Goal: Complete application form: Complete application form

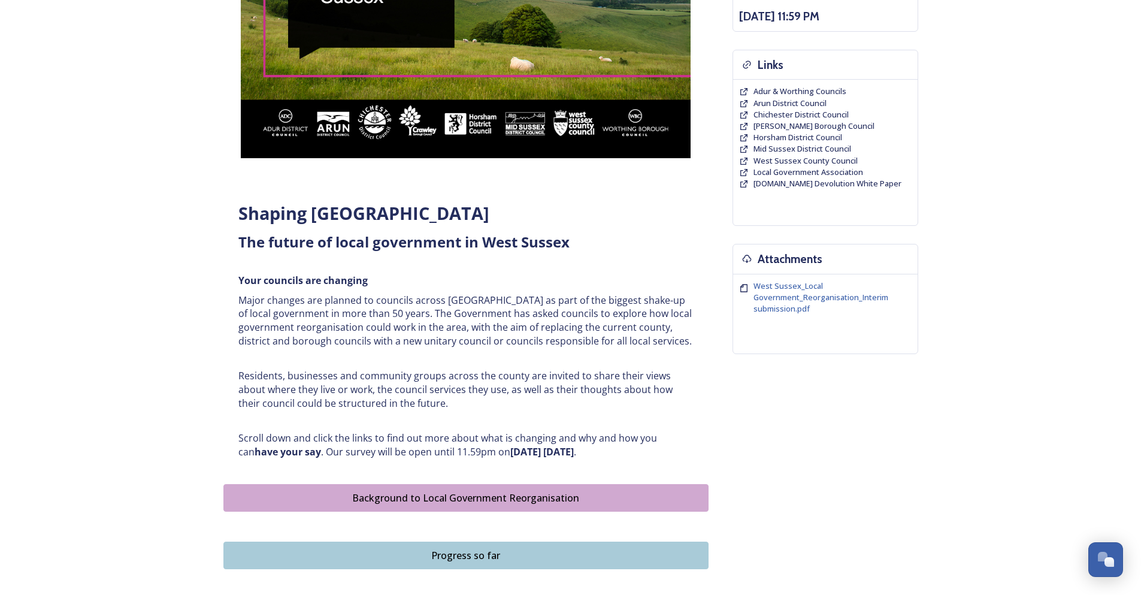
scroll to position [419, 0]
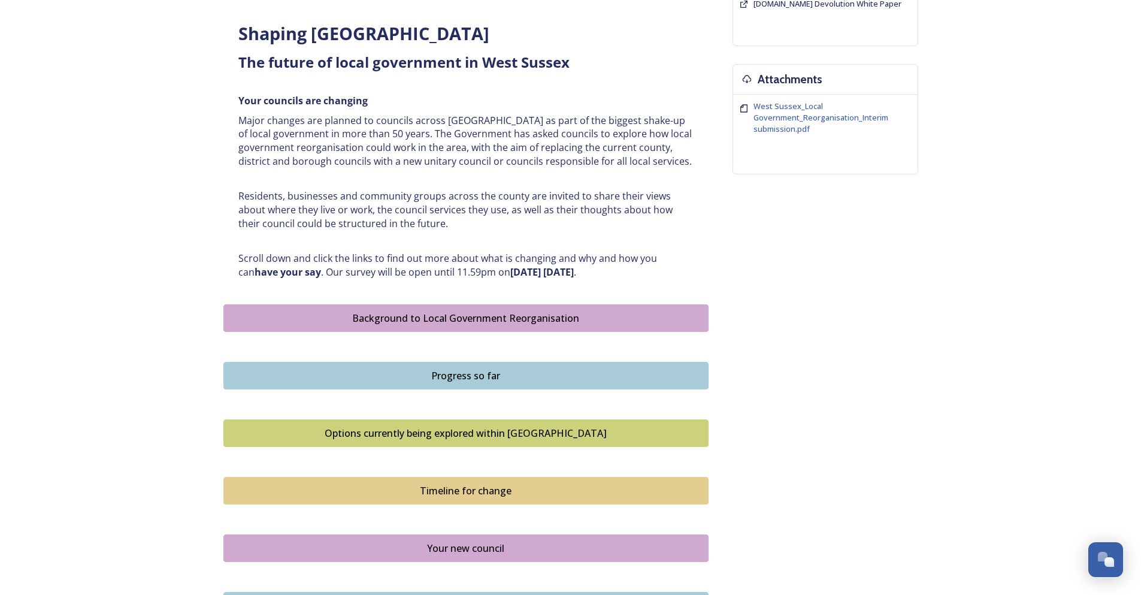
click at [411, 317] on div "Background to Local Government Reorganisation" at bounding box center [466, 318] width 472 height 14
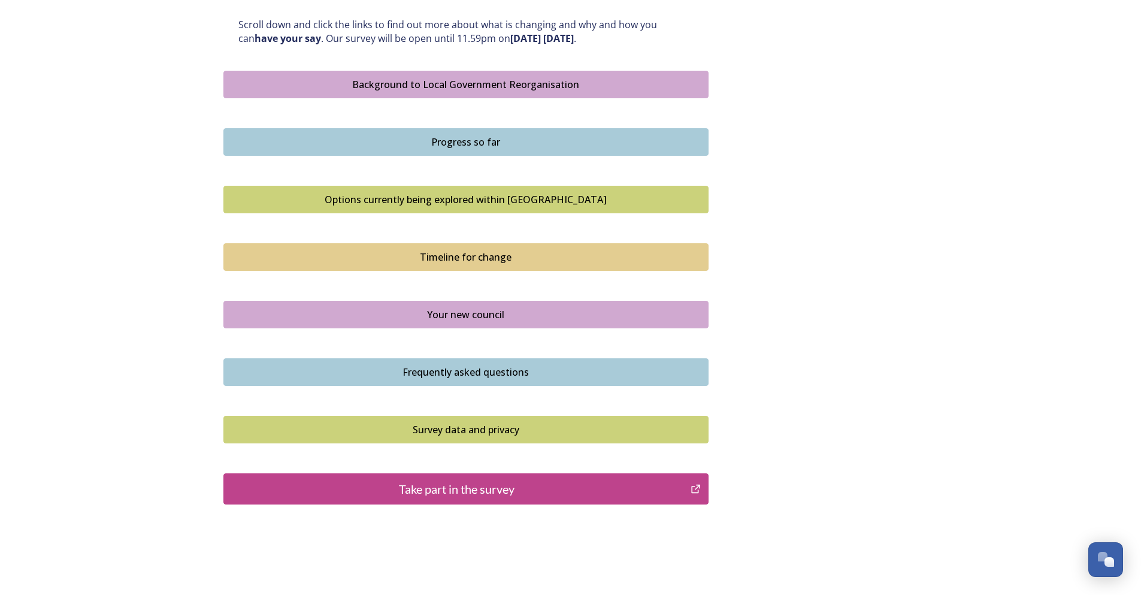
scroll to position [574, 0]
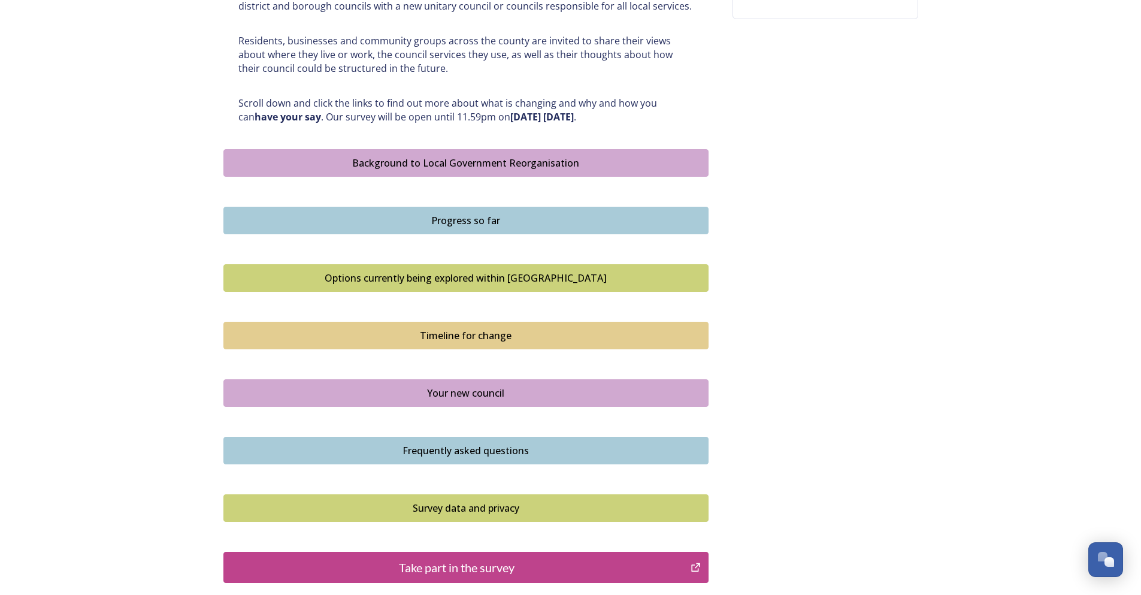
click at [498, 228] on button "Progress so far" at bounding box center [465, 221] width 485 height 28
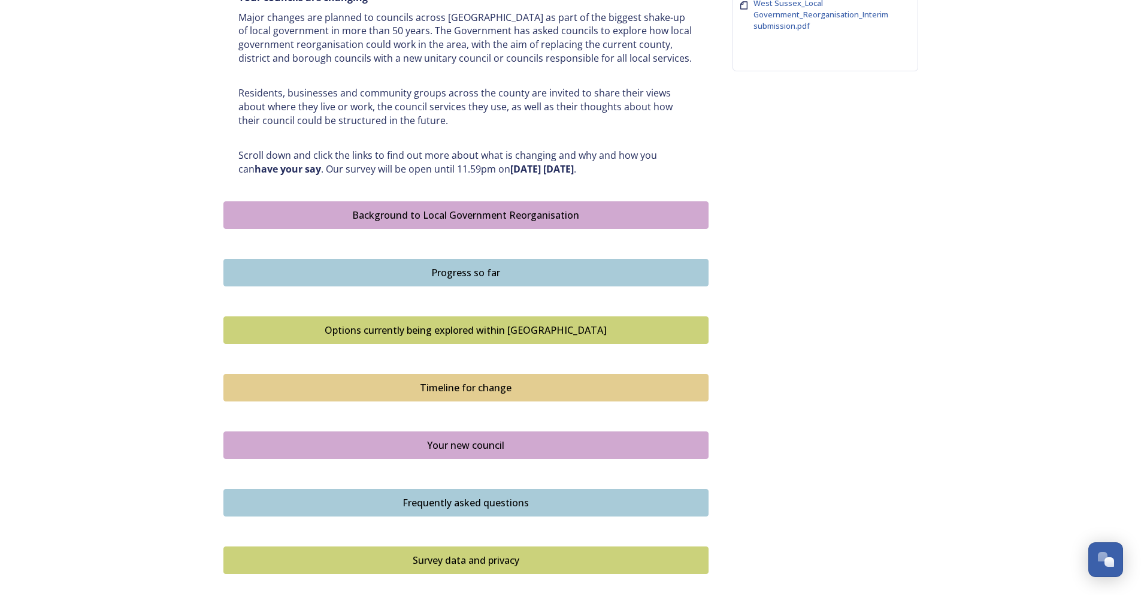
scroll to position [539, 0]
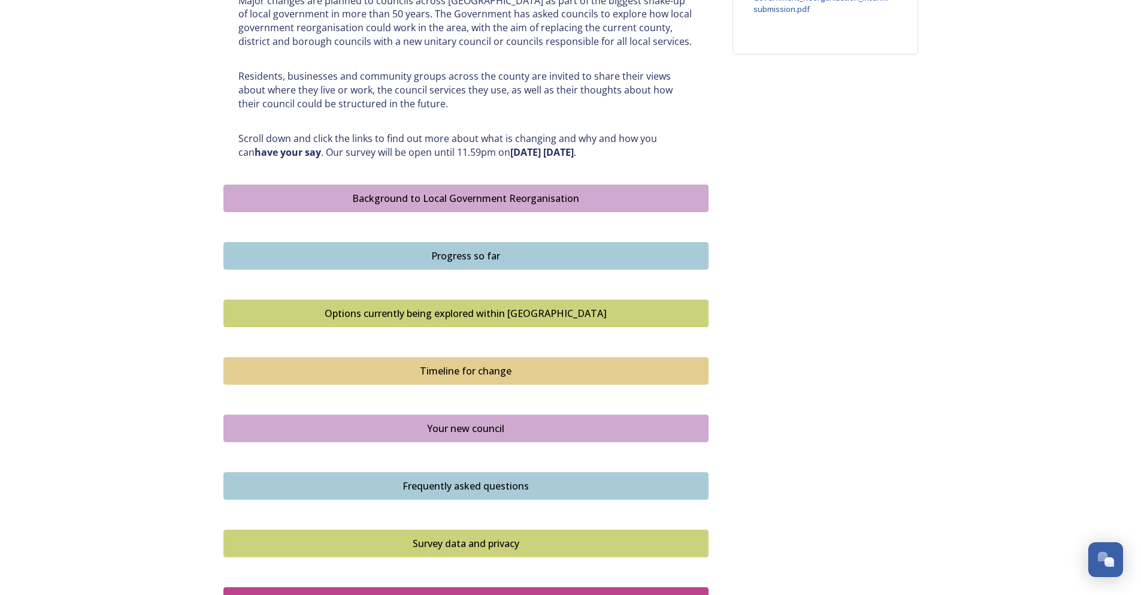
click at [429, 311] on div "Options currently being explored within [GEOGRAPHIC_DATA]" at bounding box center [466, 313] width 472 height 14
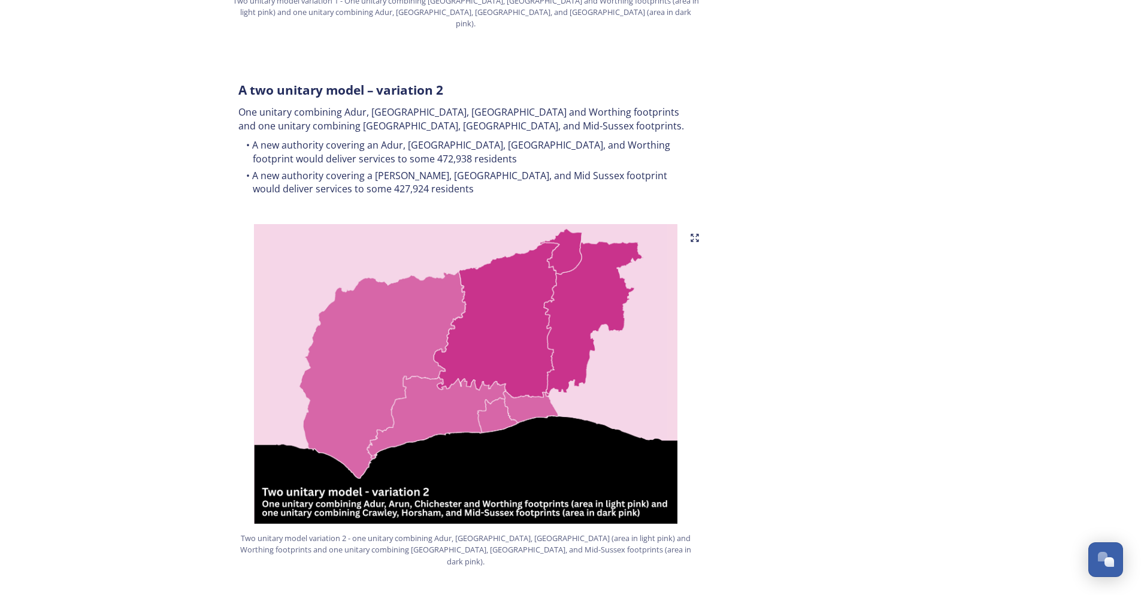
scroll to position [1031, 0]
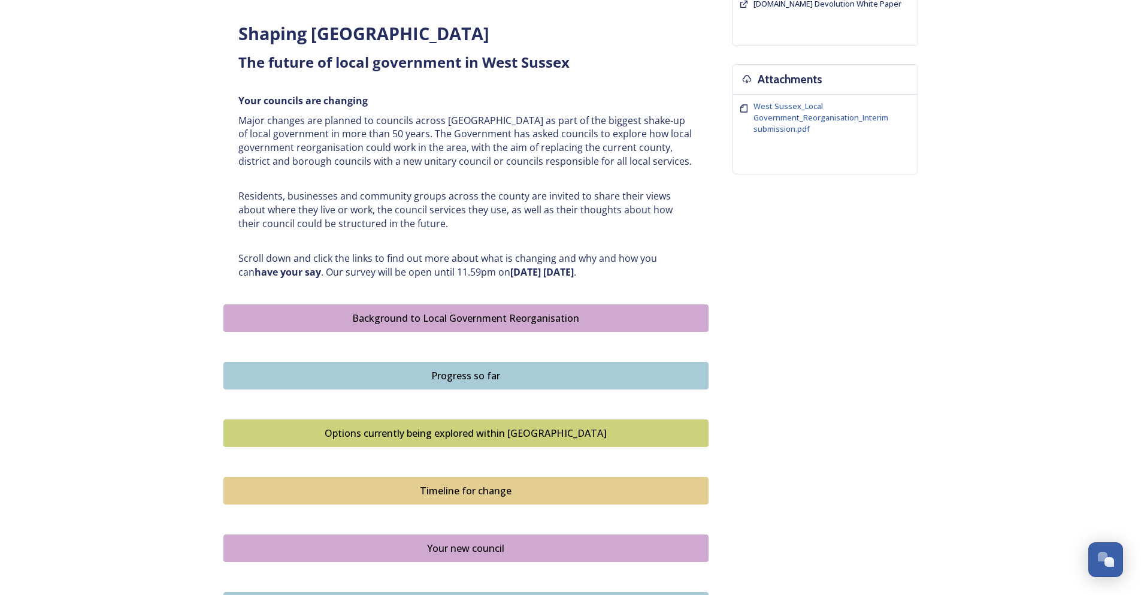
scroll to position [694, 0]
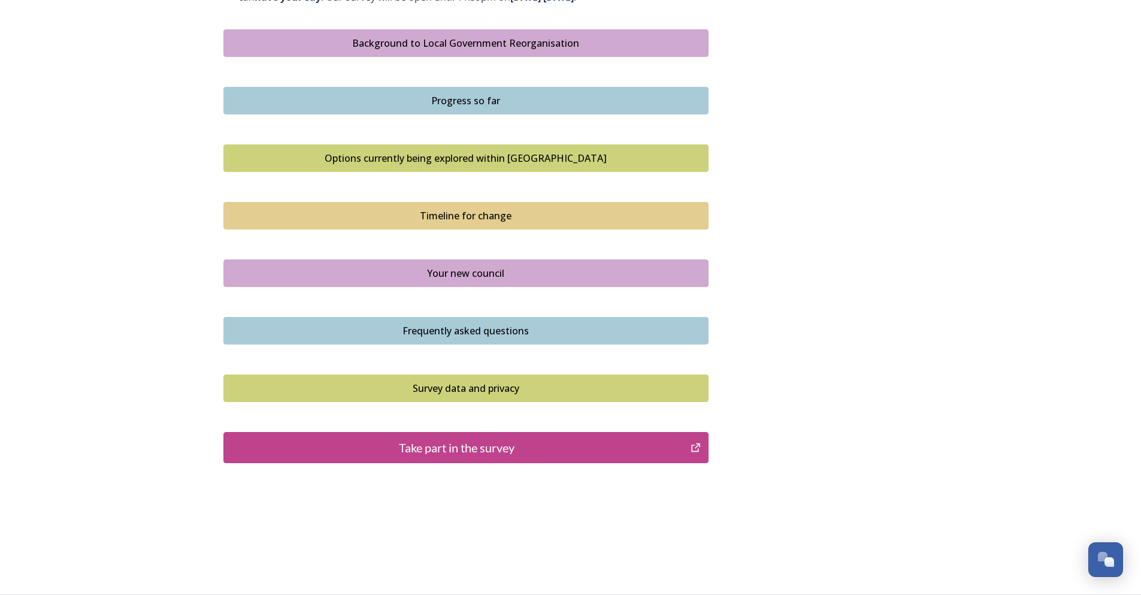
click at [432, 216] on div "Timeline for change" at bounding box center [466, 215] width 472 height 14
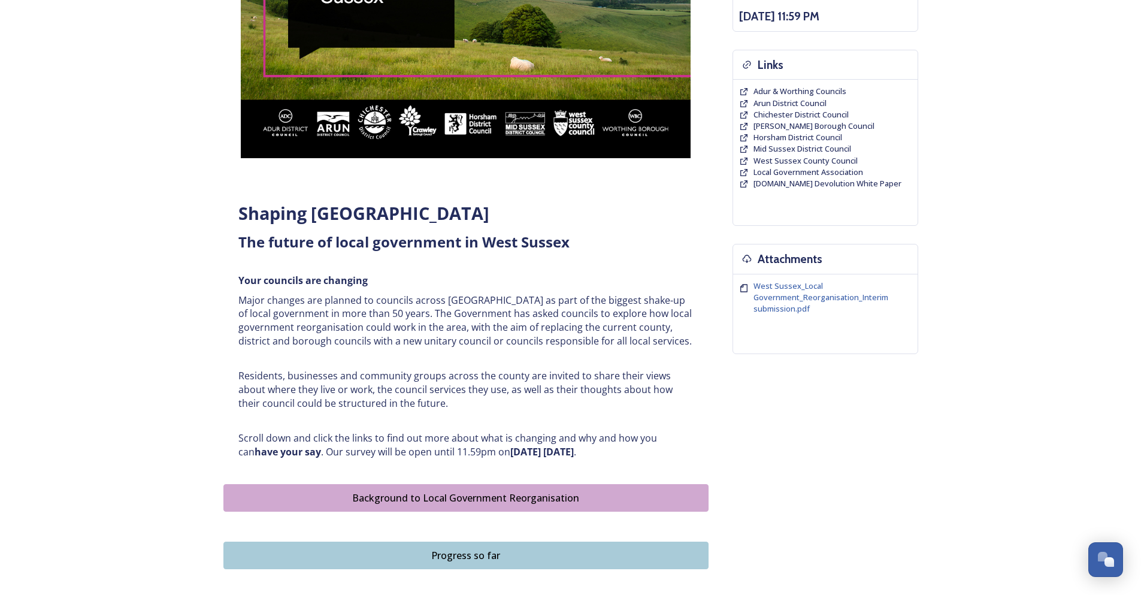
scroll to position [599, 0]
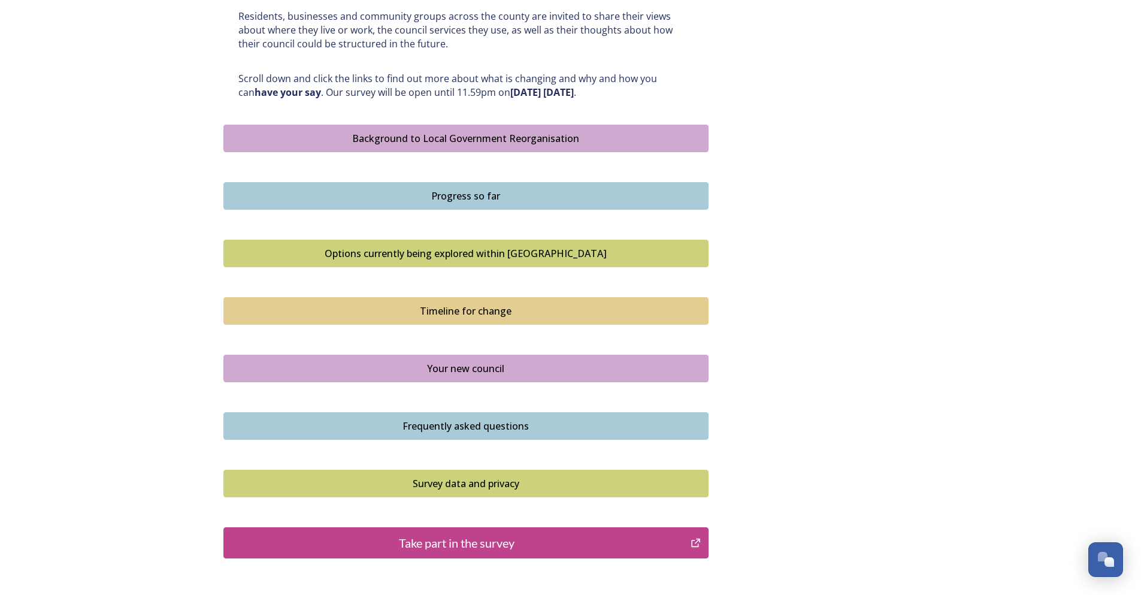
click at [387, 424] on div "Frequently asked questions" at bounding box center [466, 426] width 472 height 14
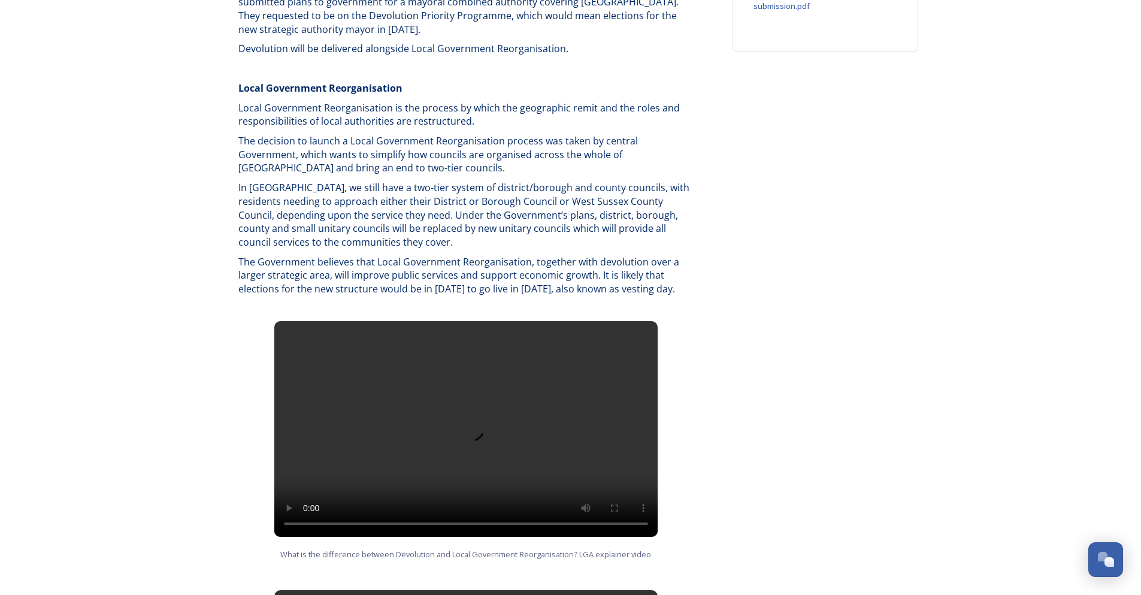
scroll to position [599, 0]
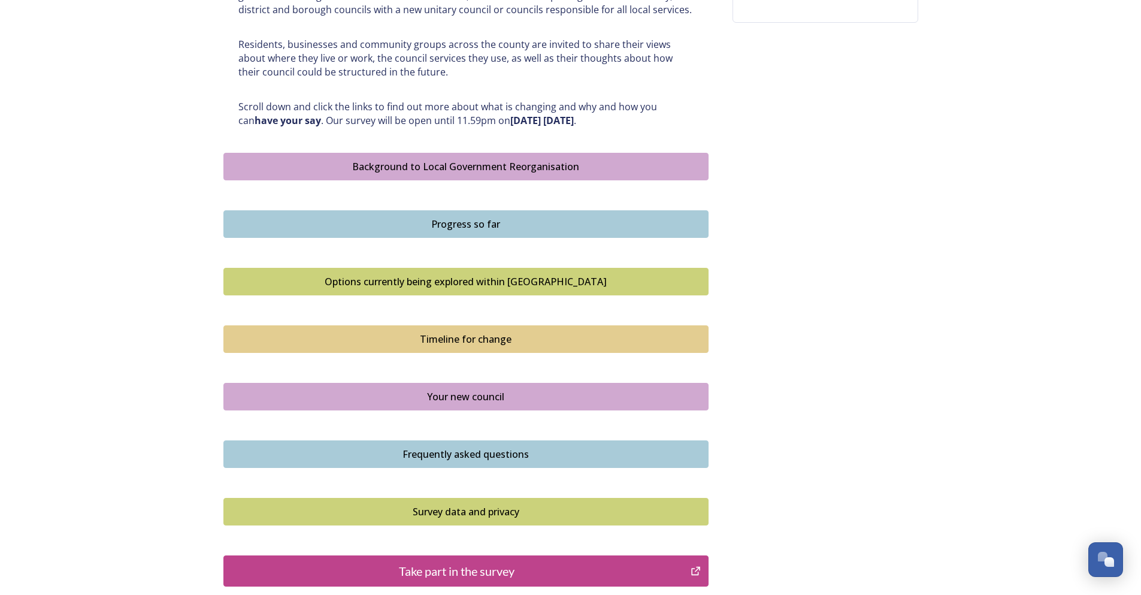
scroll to position [694, 0]
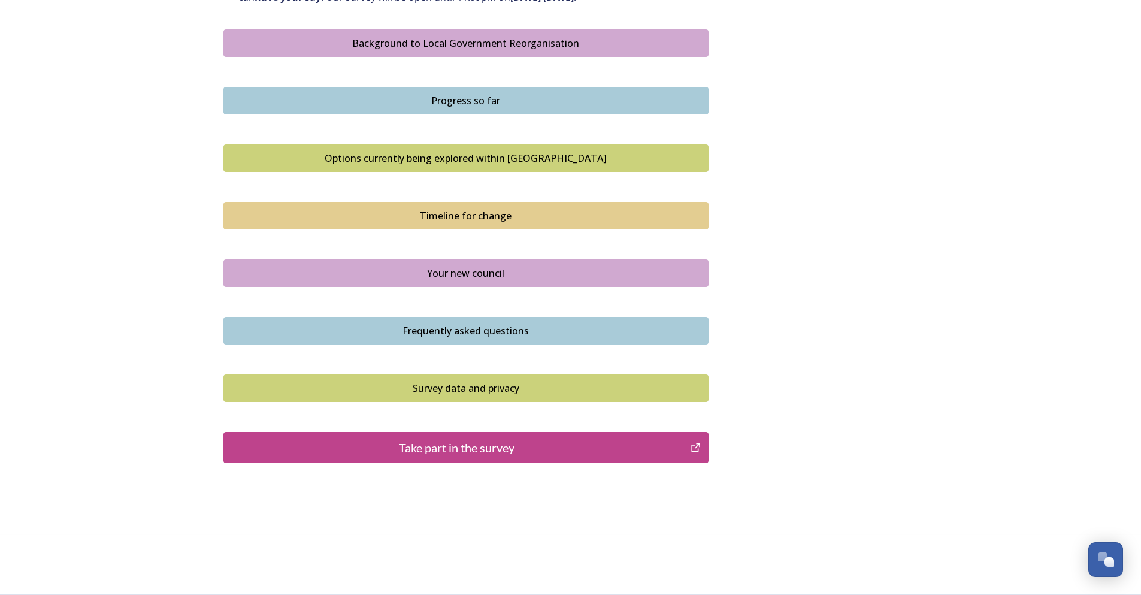
click at [466, 449] on div "Take part in the survey" at bounding box center [457, 447] width 455 height 18
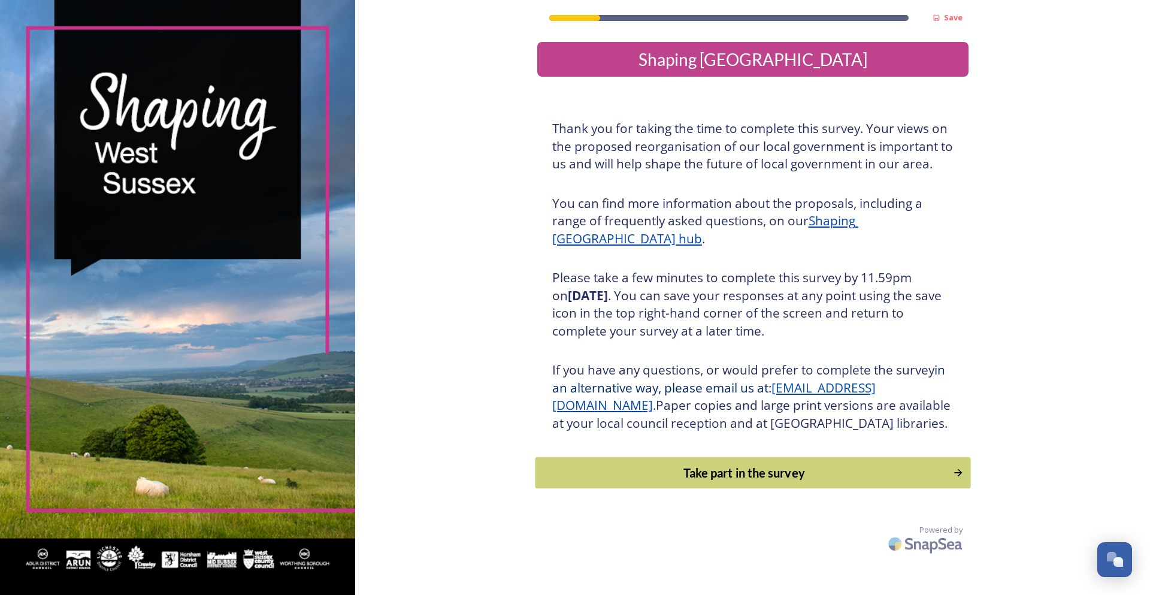
click at [740, 481] on div "Take part in the survey" at bounding box center [743, 472] width 405 height 18
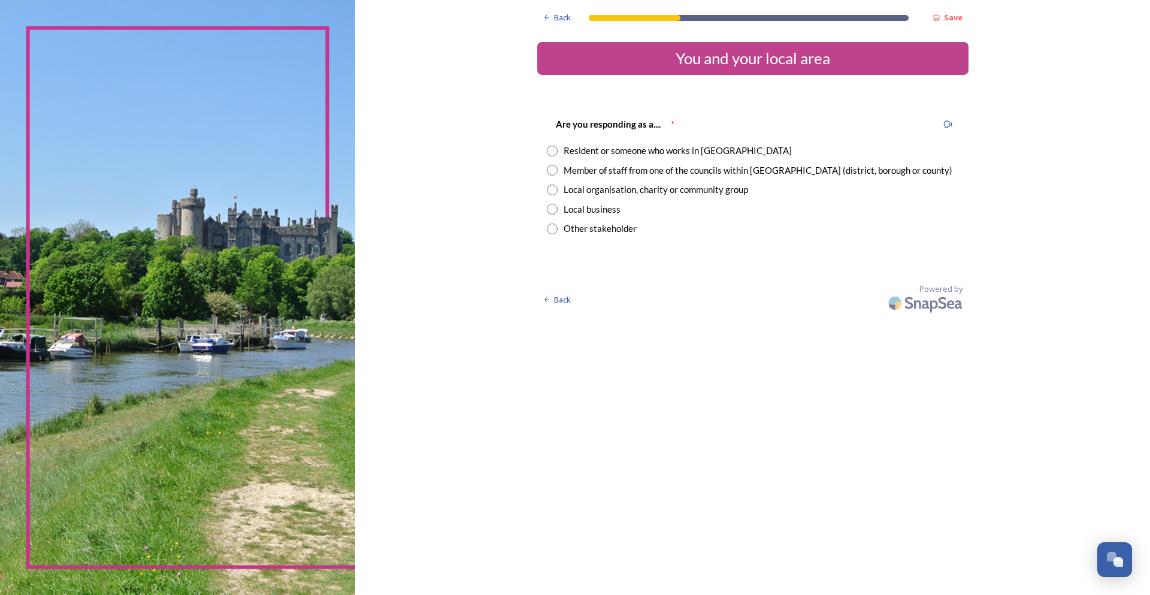
click at [553, 149] on input "radio" at bounding box center [552, 151] width 11 height 11
radio input "true"
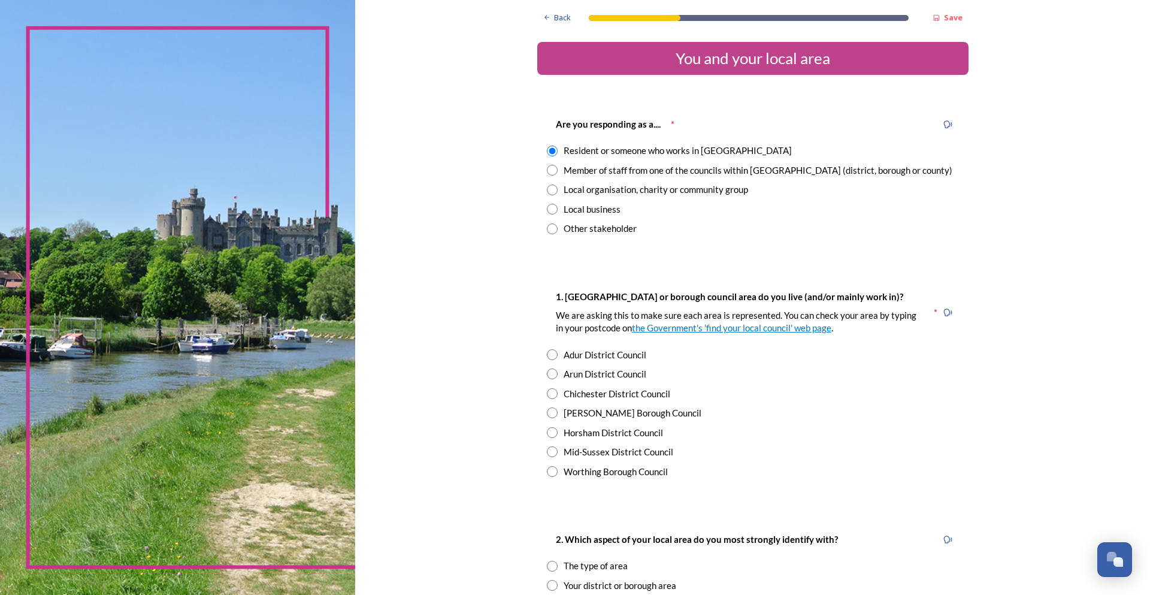
click at [547, 434] on input "radio" at bounding box center [552, 432] width 11 height 11
radio input "true"
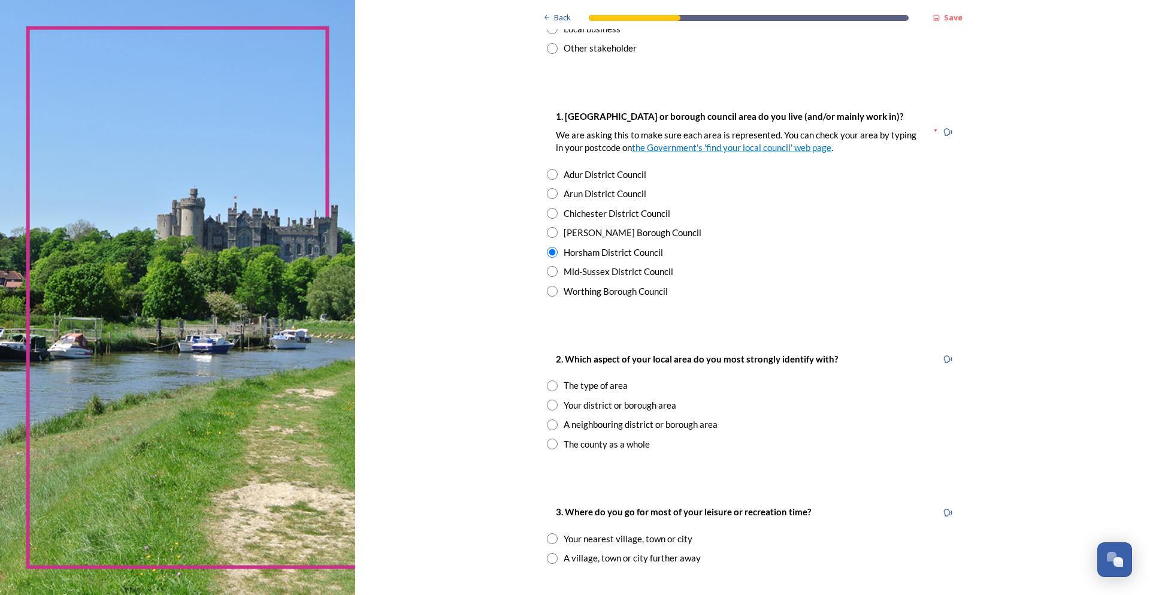
scroll to position [240, 0]
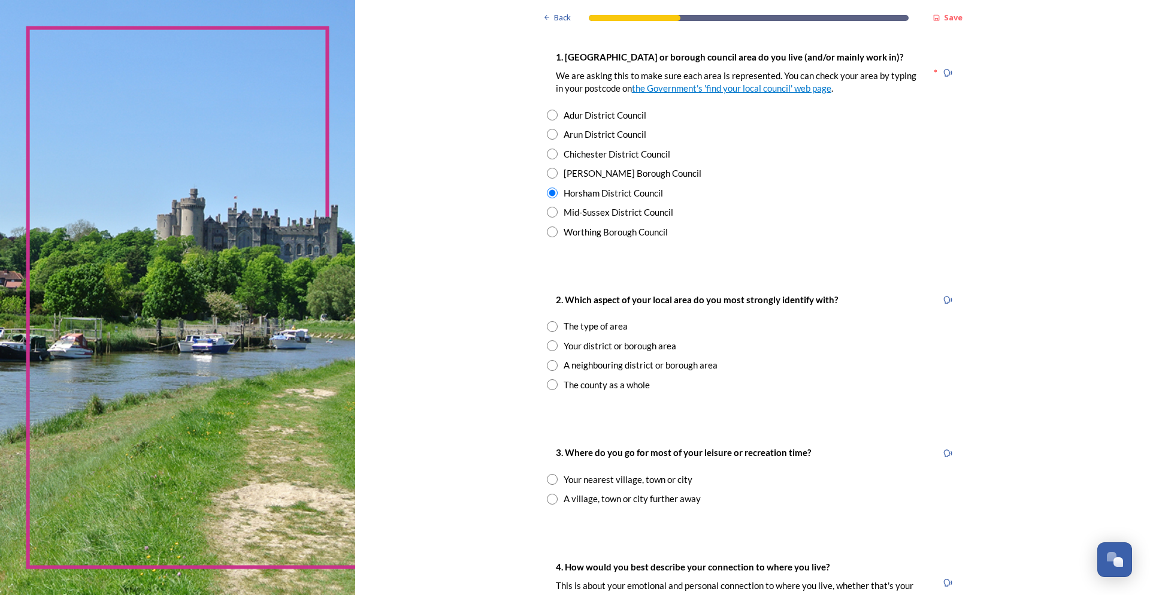
click at [549, 328] on input "radio" at bounding box center [552, 326] width 11 height 11
radio input "true"
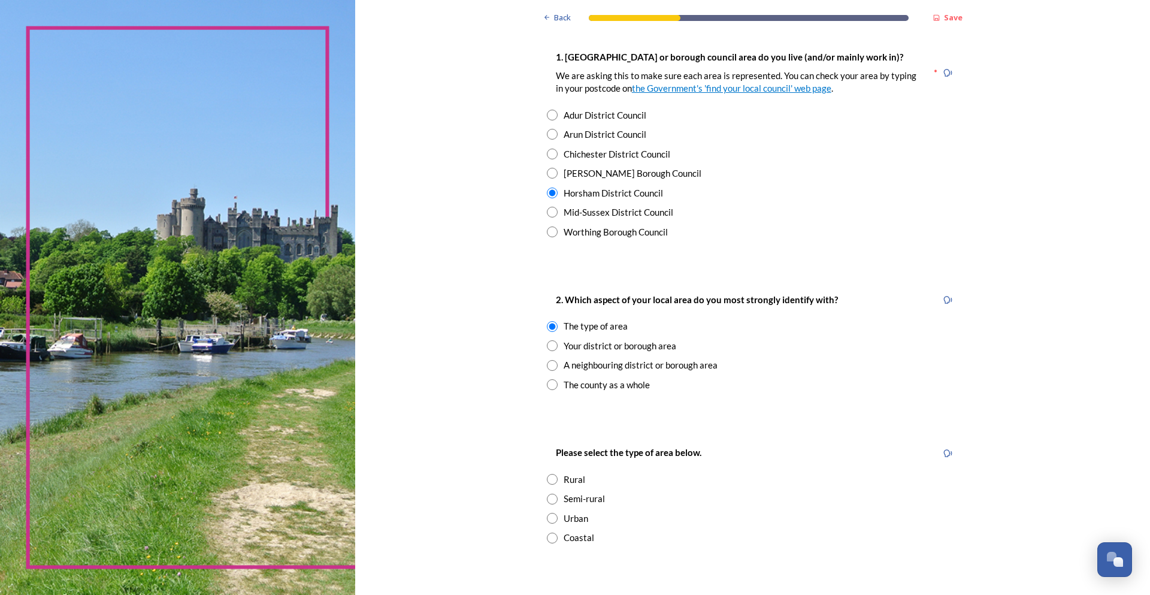
click at [547, 347] on input "radio" at bounding box center [552, 345] width 11 height 11
radio input "true"
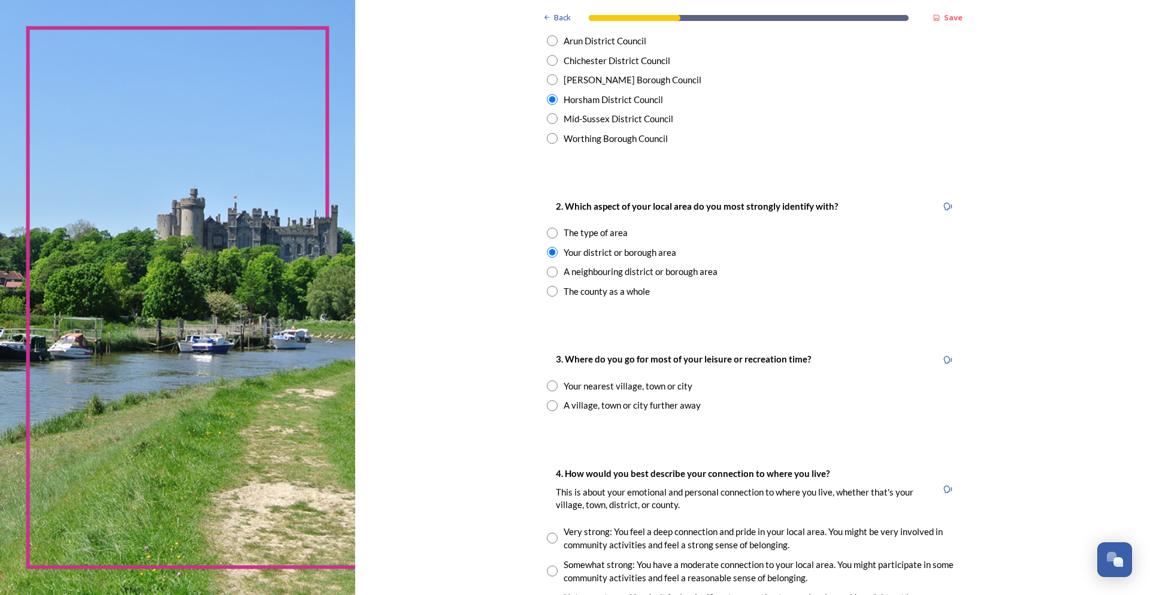
scroll to position [359, 0]
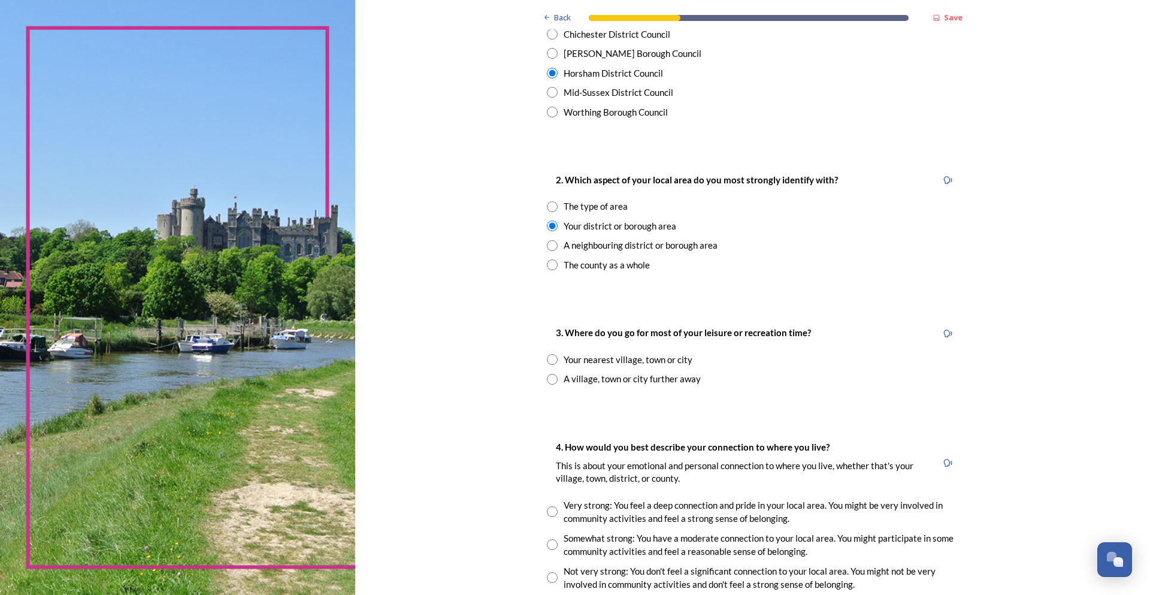
click at [549, 359] on input "radio" at bounding box center [552, 359] width 11 height 11
radio input "true"
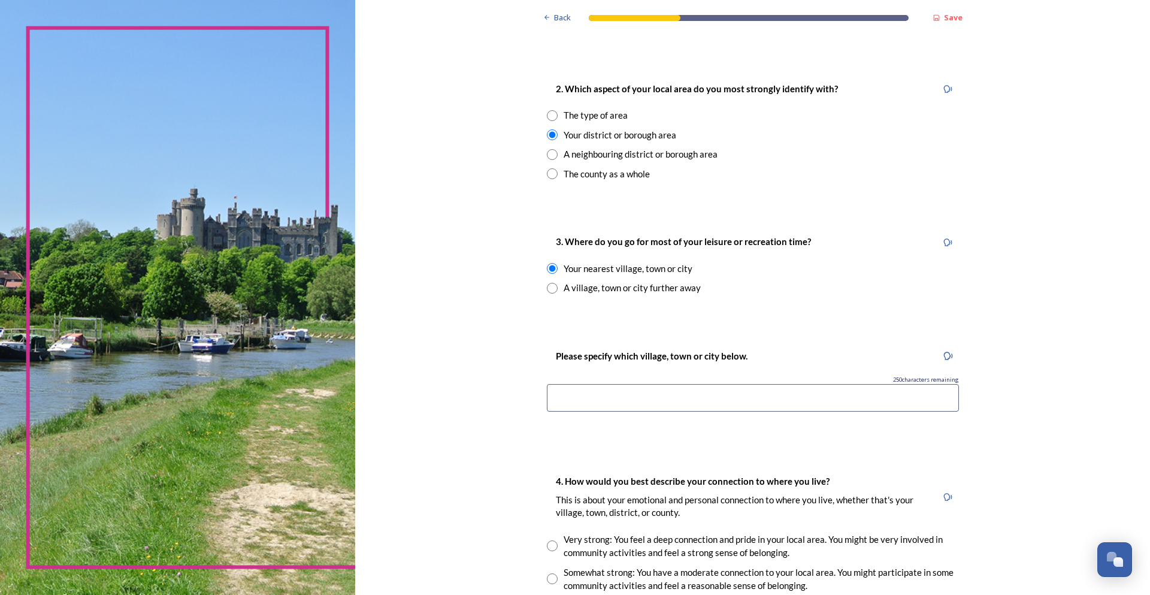
scroll to position [479, 0]
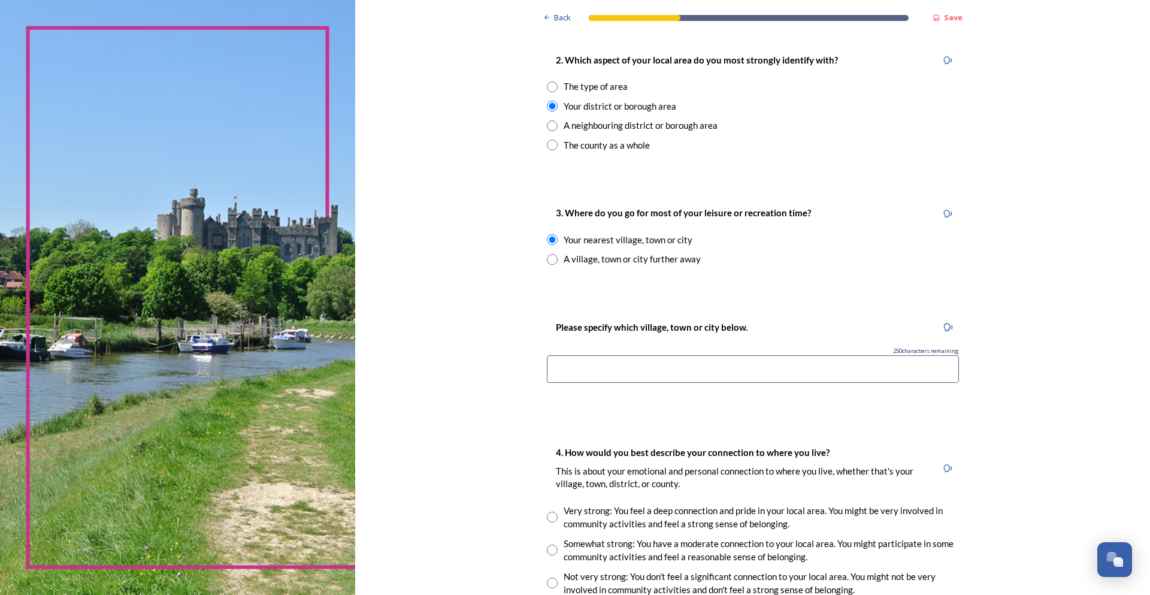
click at [592, 371] on input at bounding box center [753, 369] width 412 height 28
type input "Horsham"
click at [397, 328] on div "Back Save You and your local area Are you responding as a.... * Resident or som…" at bounding box center [752, 288] width 795 height 1535
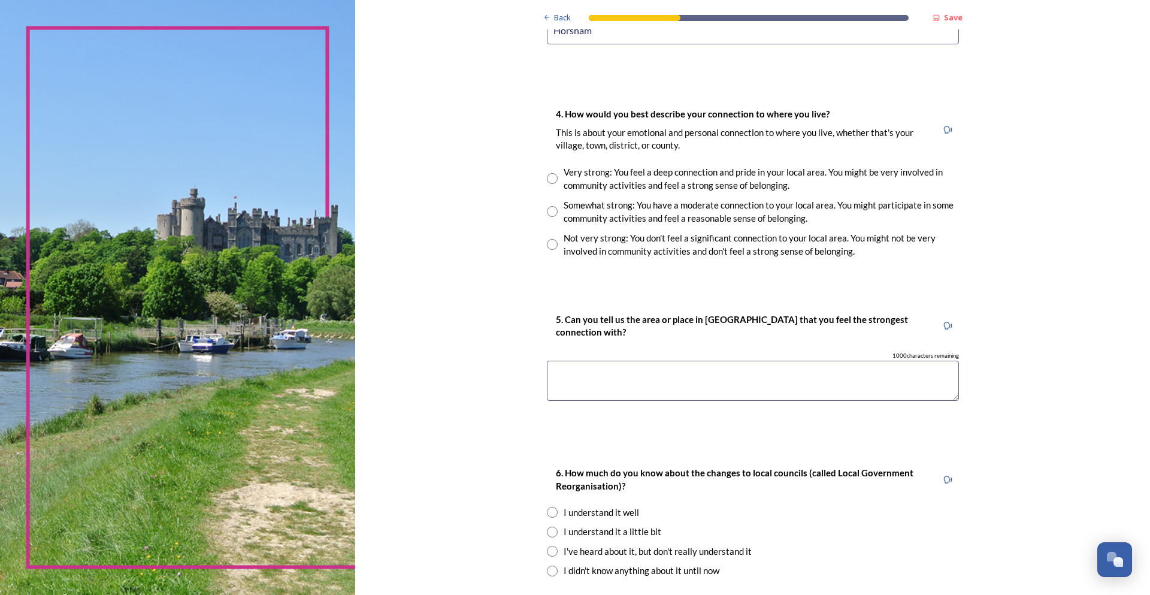
scroll to position [838, 0]
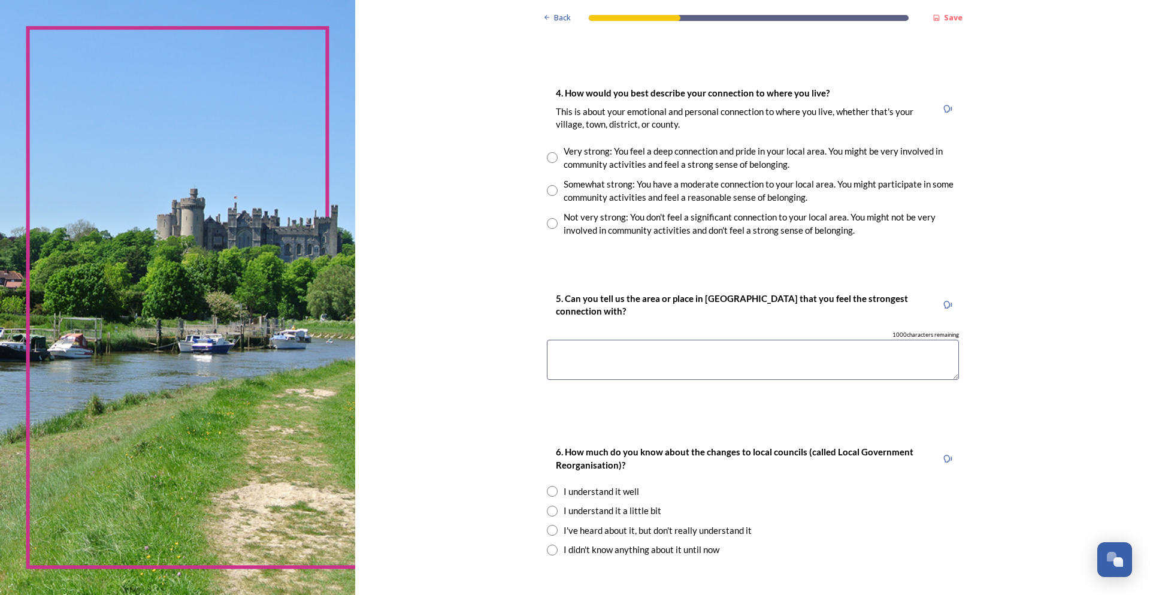
click at [549, 191] on input "radio" at bounding box center [552, 190] width 11 height 11
radio input "true"
click at [703, 365] on textarea at bounding box center [753, 360] width 412 height 40
type textarea "Horsham"
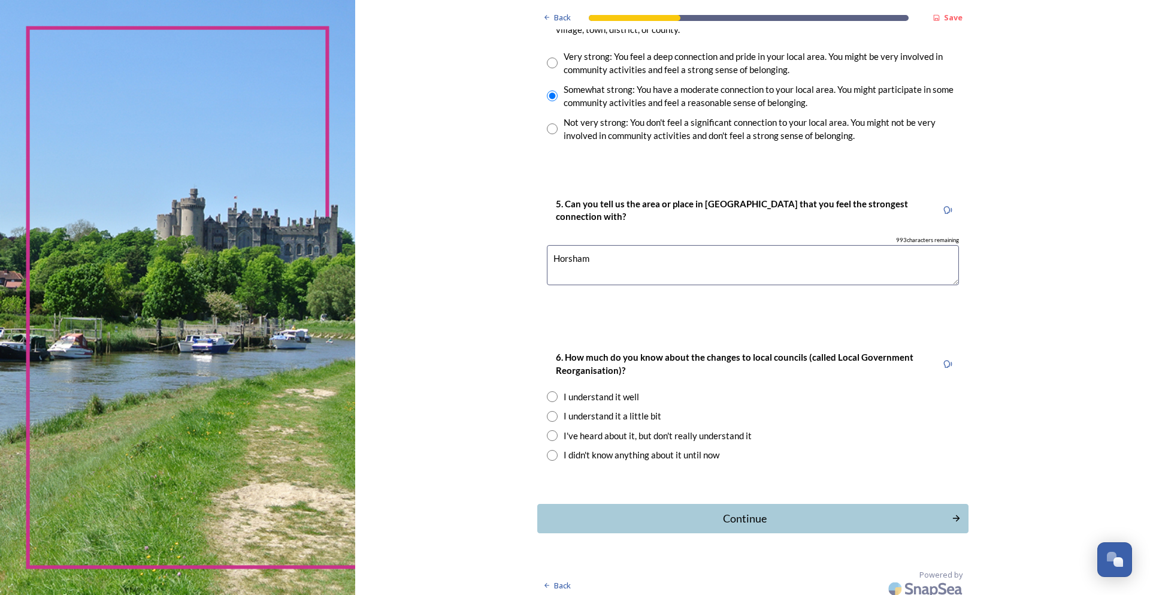
scroll to position [941, 0]
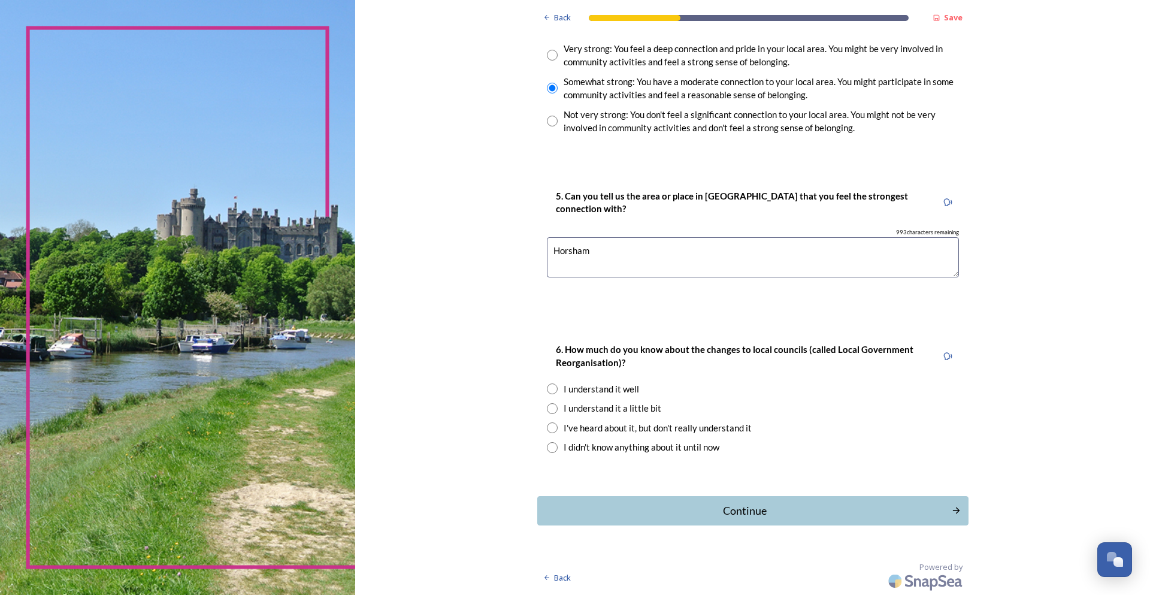
click at [549, 390] on input "radio" at bounding box center [552, 388] width 11 height 11
radio input "true"
click at [738, 508] on div "Continue" at bounding box center [743, 510] width 405 height 16
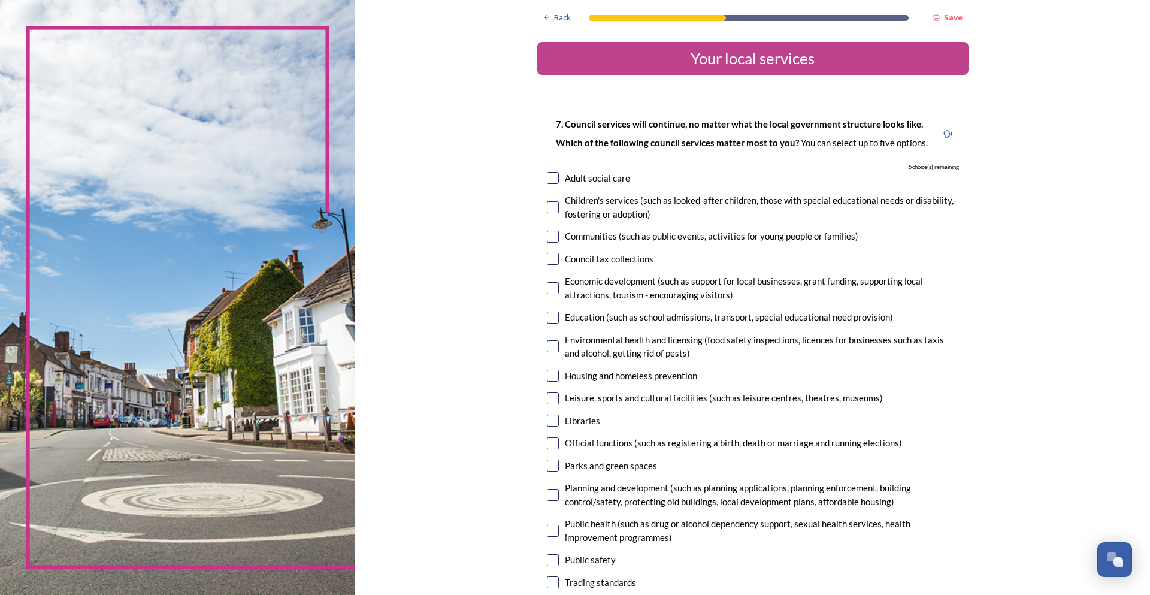
scroll to position [60, 0]
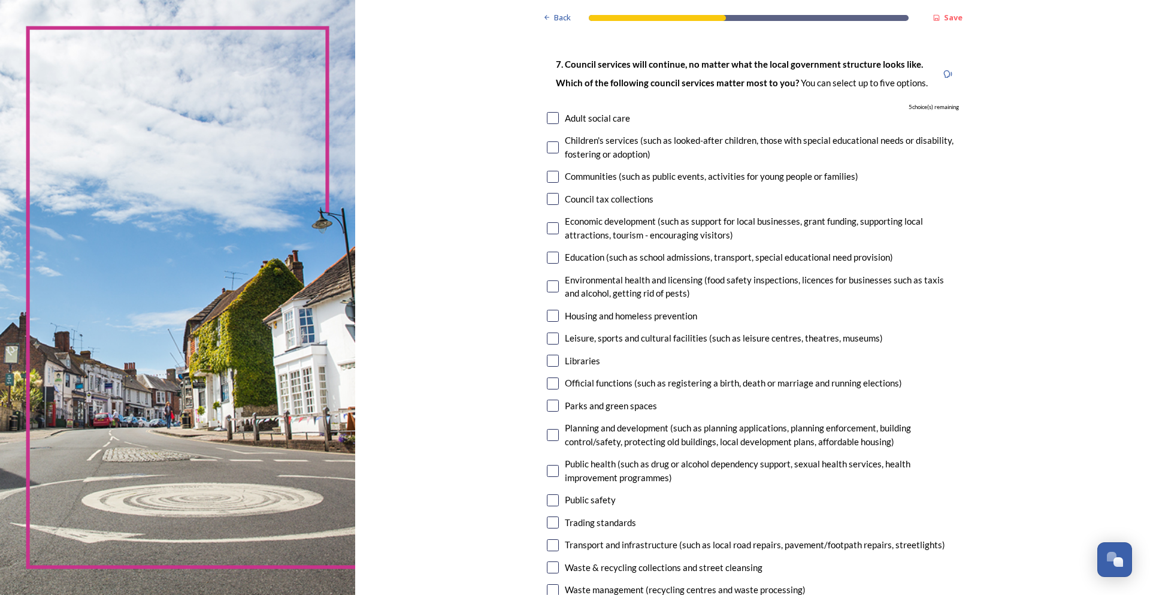
click at [547, 336] on input "checkbox" at bounding box center [553, 338] width 12 height 12
checkbox input "true"
click at [547, 402] on input "checkbox" at bounding box center [553, 405] width 12 height 12
checkbox input "true"
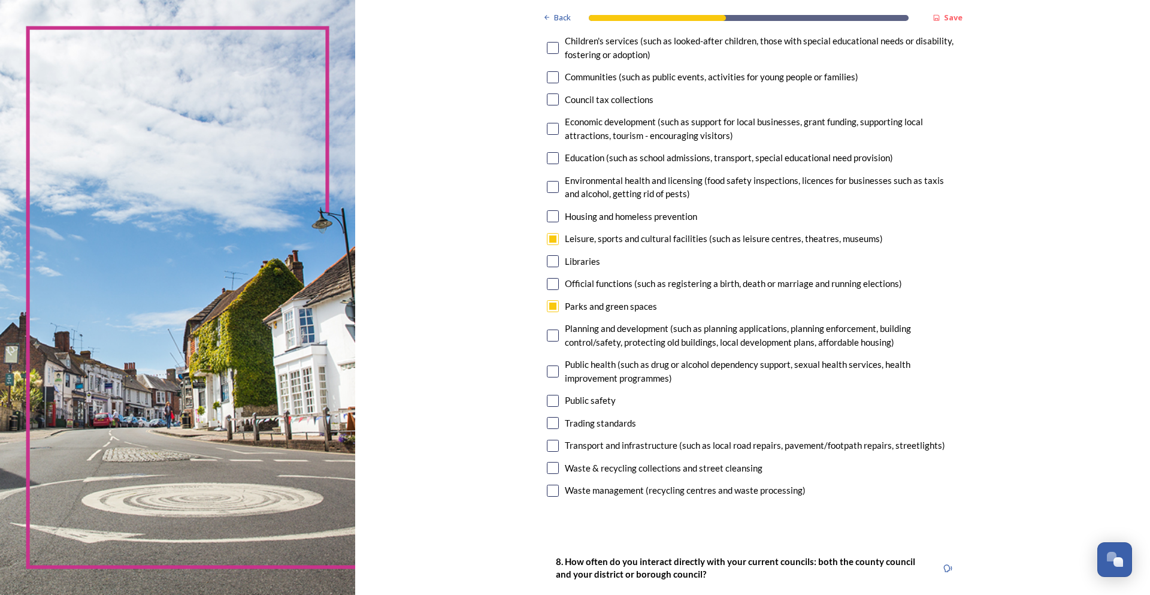
scroll to position [180, 0]
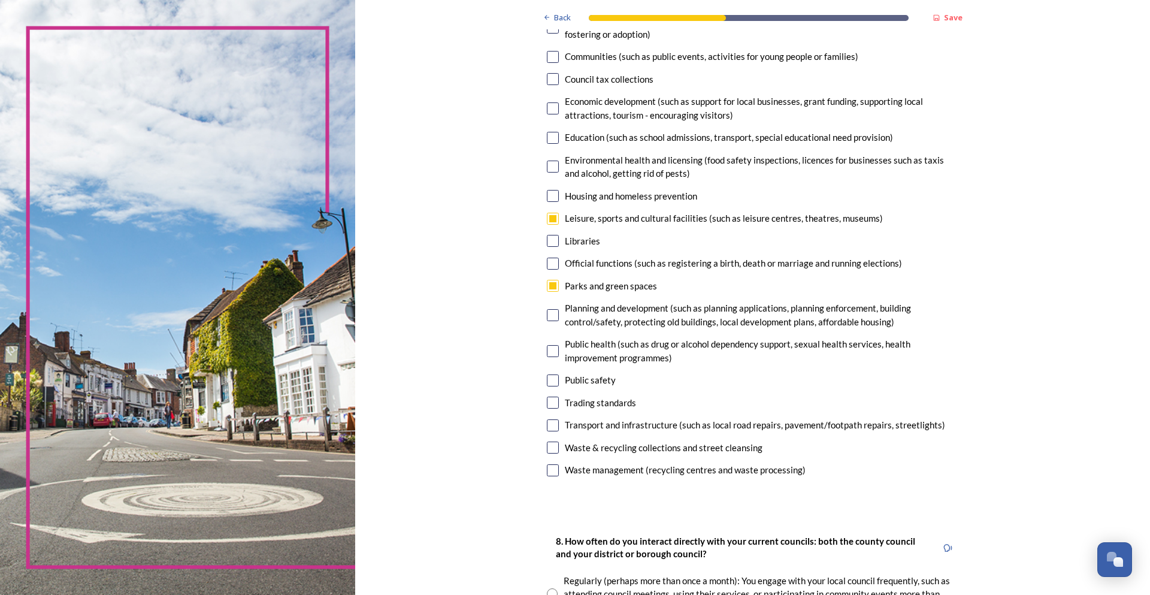
click at [550, 423] on input "checkbox" at bounding box center [553, 425] width 12 height 12
checkbox input "true"
click at [547, 380] on input "checkbox" at bounding box center [553, 380] width 12 height 12
checkbox input "true"
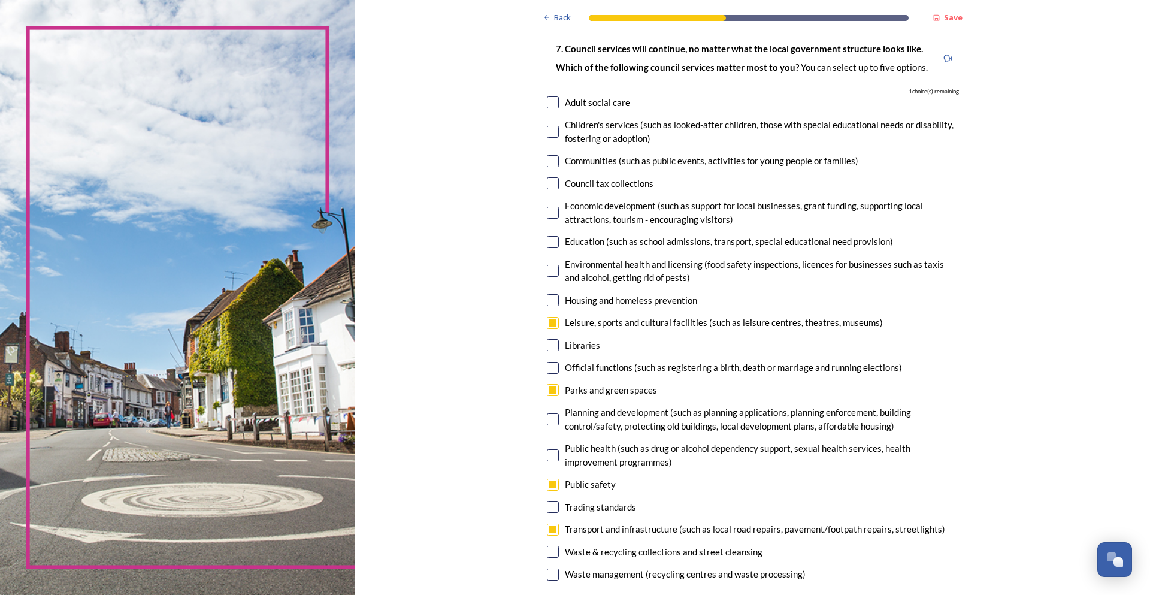
scroll to position [60, 0]
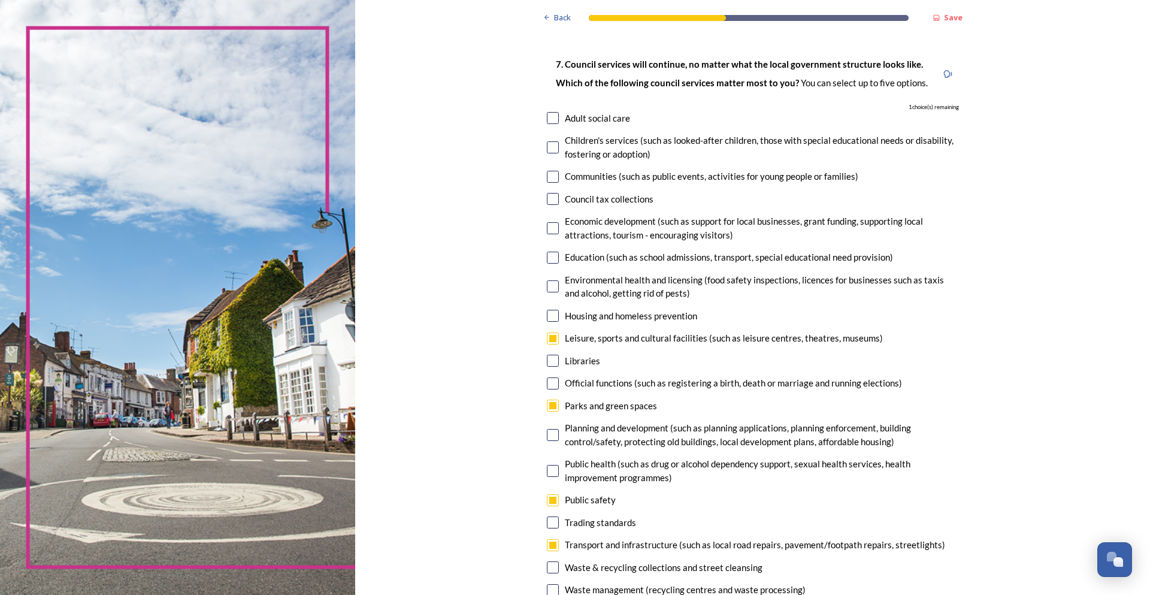
click at [548, 287] on input "checkbox" at bounding box center [553, 286] width 12 height 12
checkbox input "true"
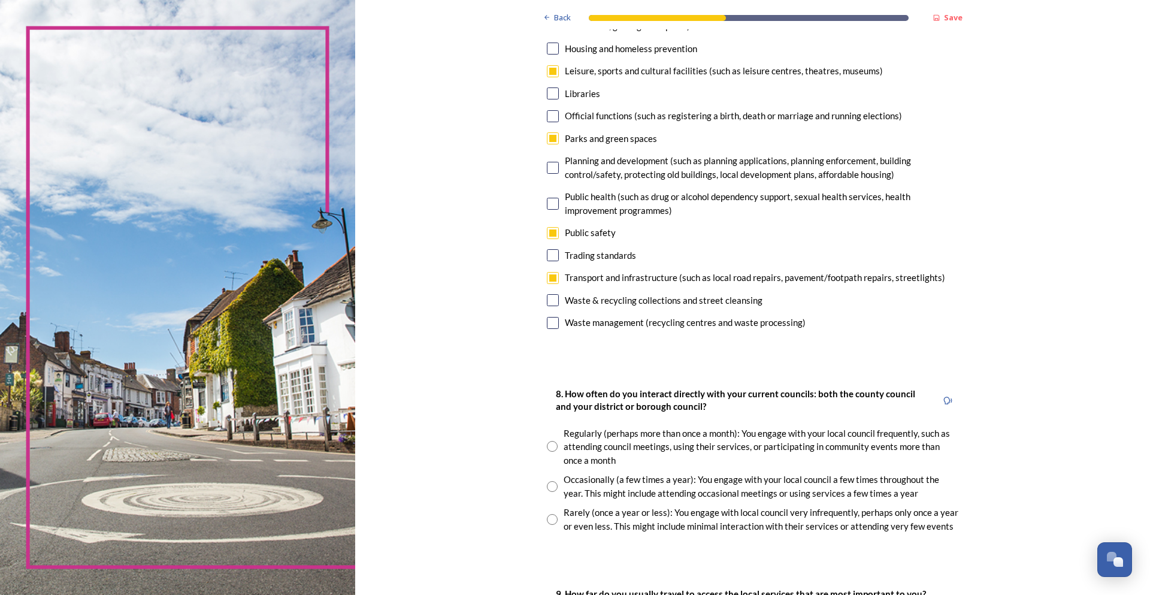
scroll to position [359, 0]
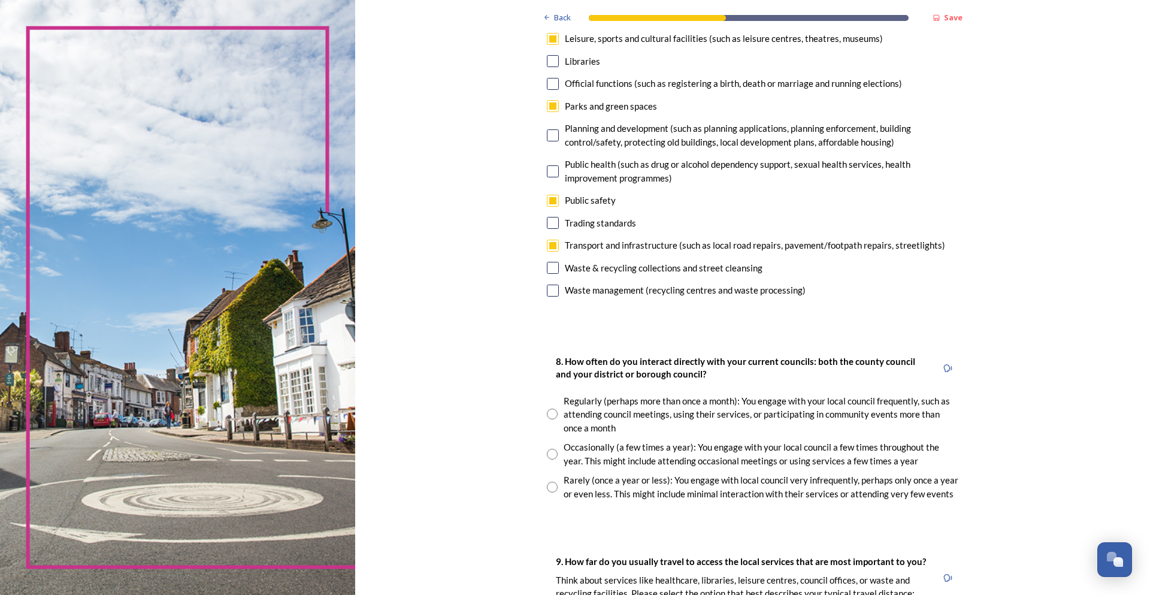
click at [550, 489] on input "radio" at bounding box center [552, 486] width 11 height 11
radio input "true"
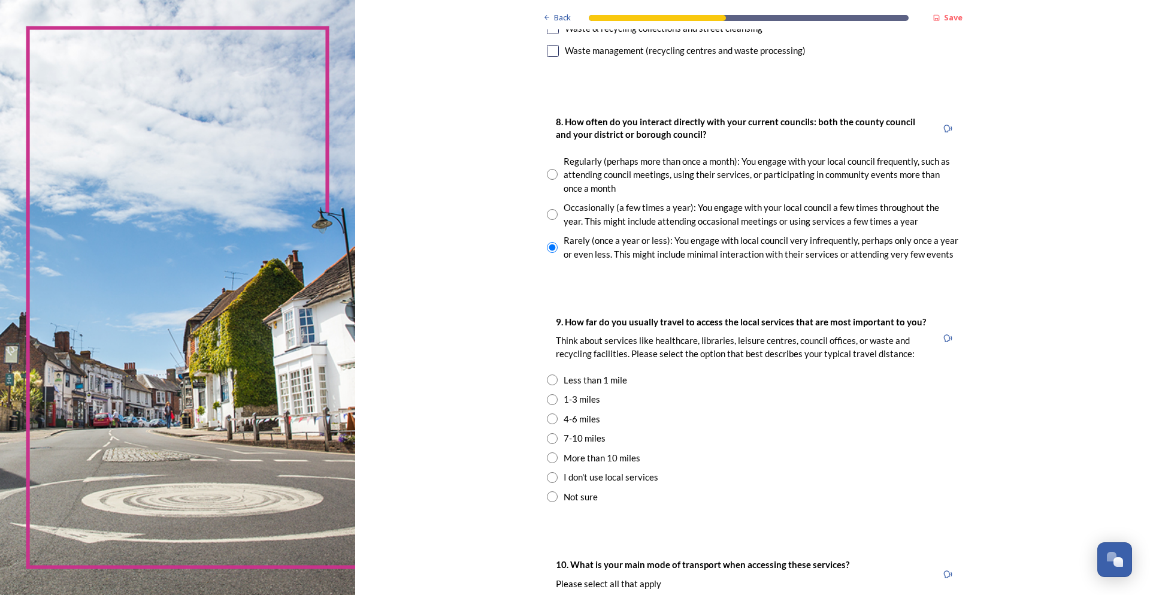
scroll to position [659, 0]
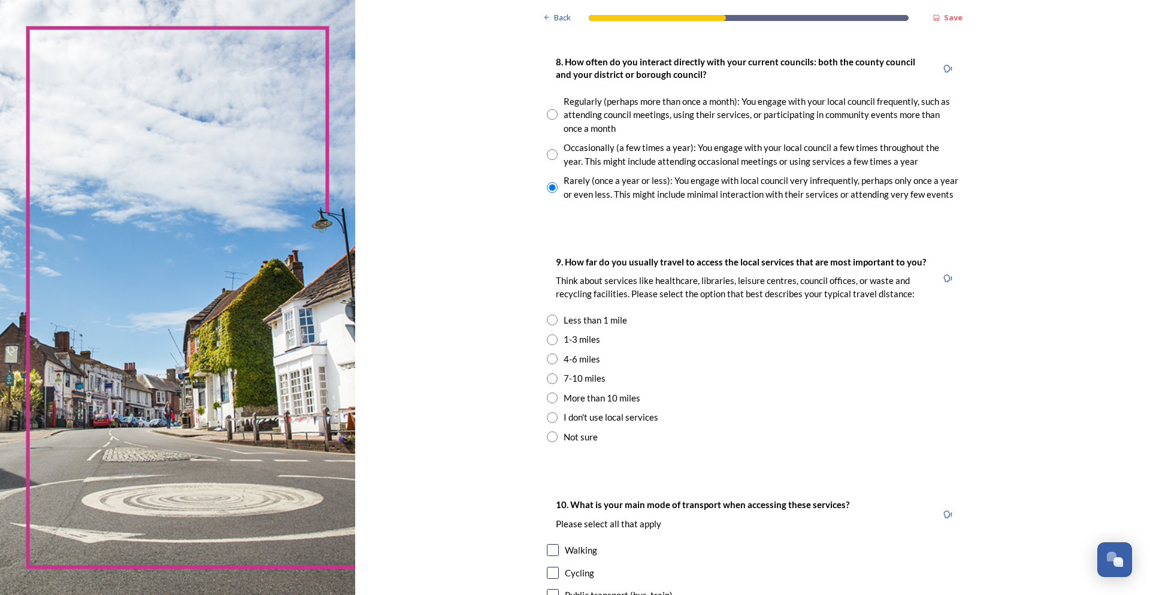
click at [547, 340] on input "radio" at bounding box center [552, 339] width 11 height 11
radio input "true"
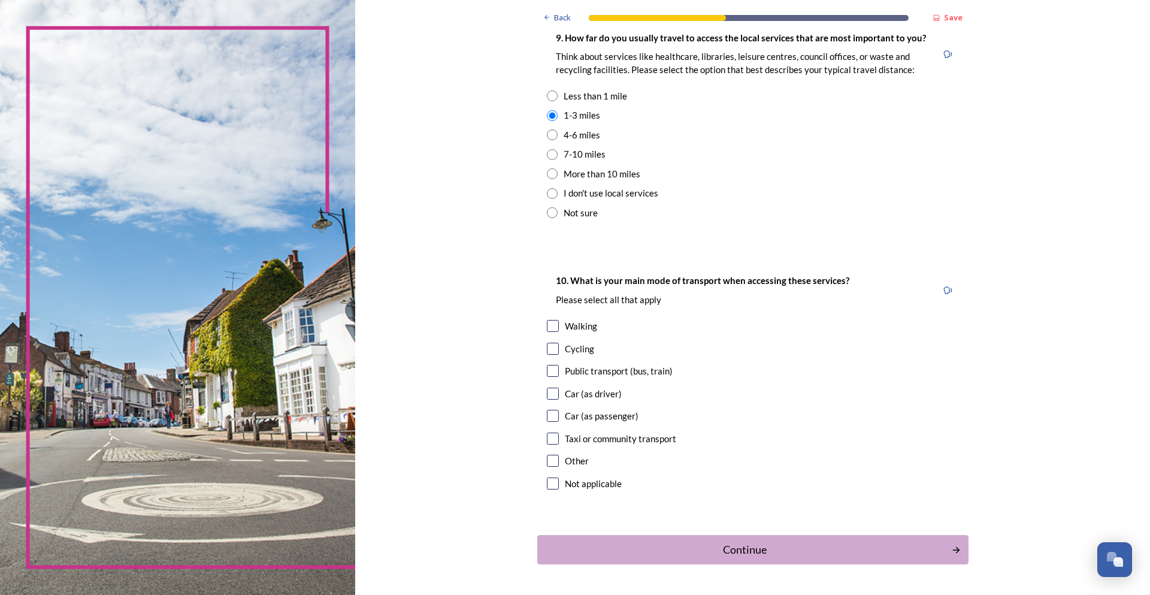
scroll to position [862, 0]
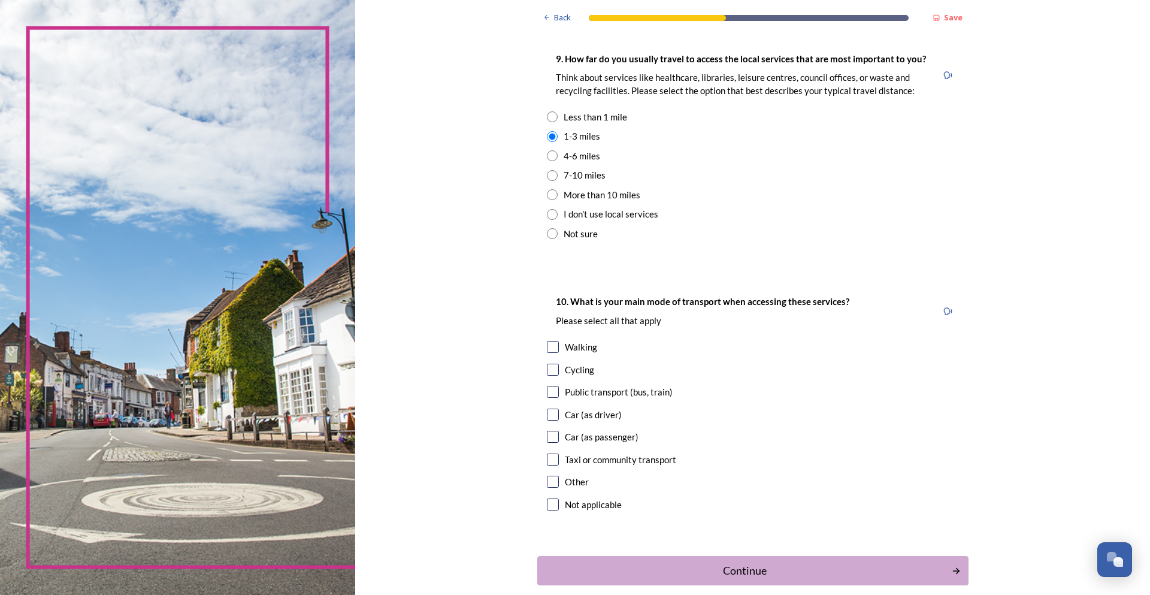
click at [547, 346] on input "checkbox" at bounding box center [553, 347] width 12 height 12
checkbox input "true"
click at [547, 413] on input "checkbox" at bounding box center [553, 414] width 12 height 12
checkbox input "true"
click at [547, 435] on input "checkbox" at bounding box center [553, 437] width 12 height 12
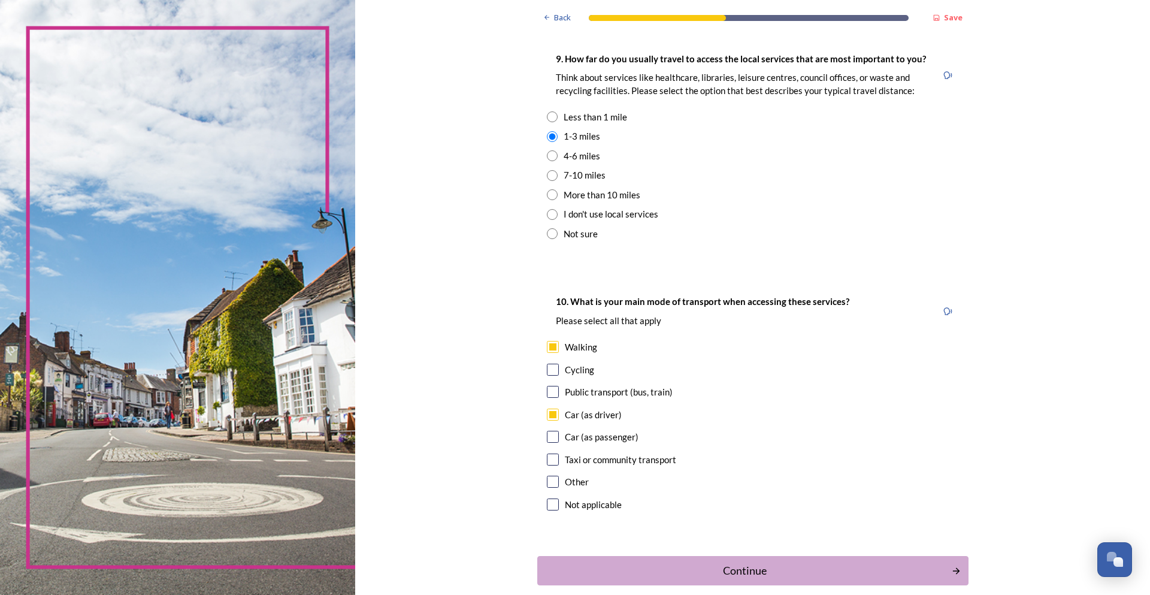
checkbox input "true"
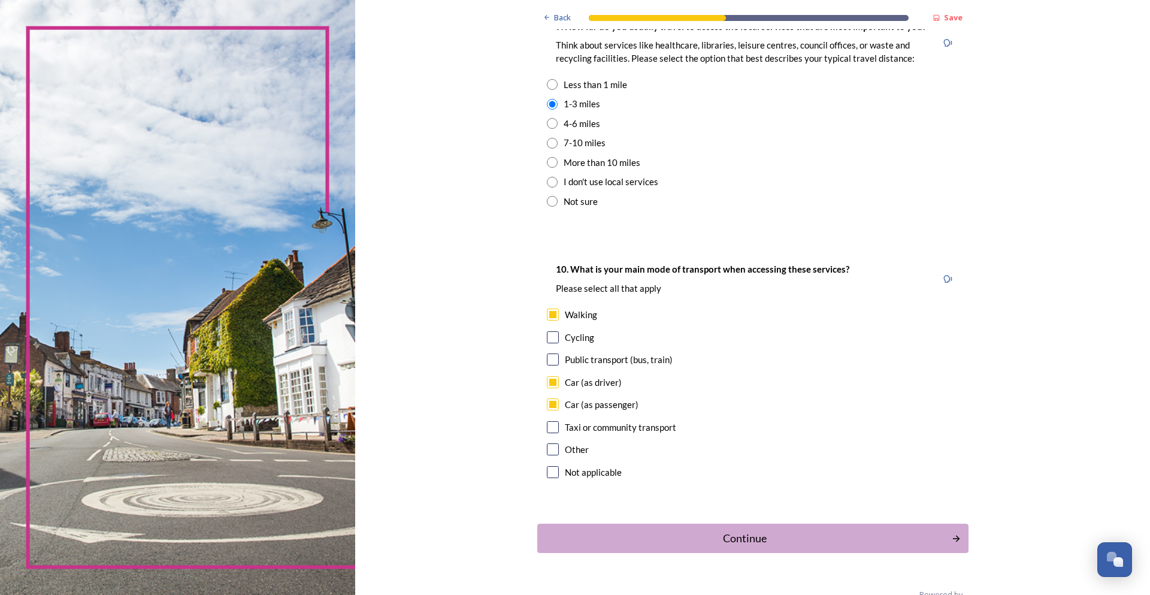
scroll to position [922, 0]
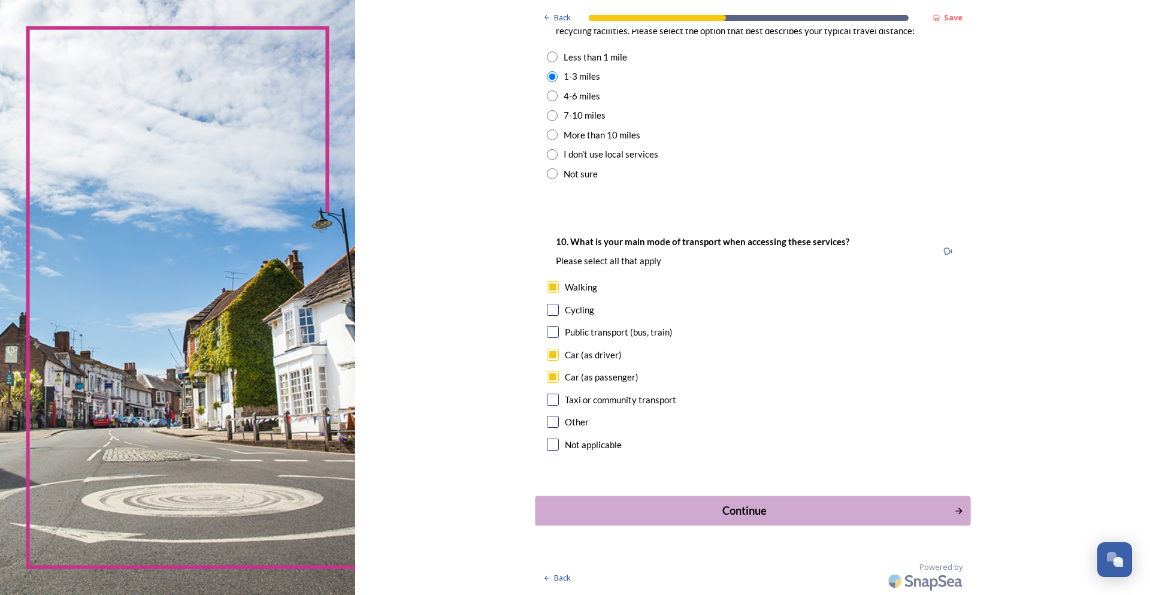
click at [743, 515] on div "Continue" at bounding box center [743, 510] width 405 height 16
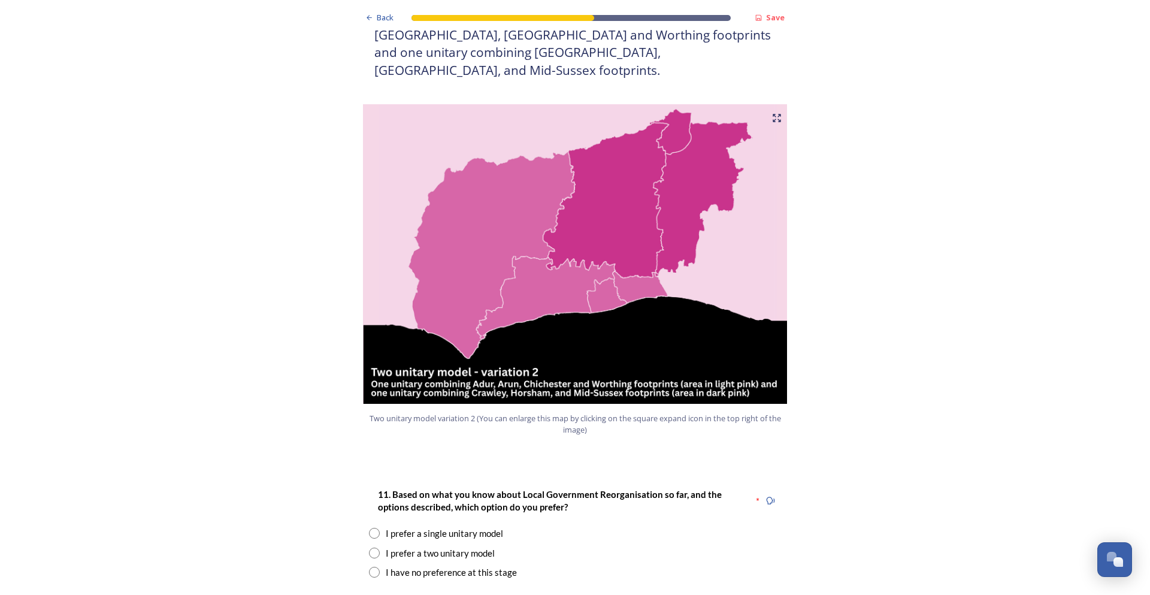
scroll to position [1198, 0]
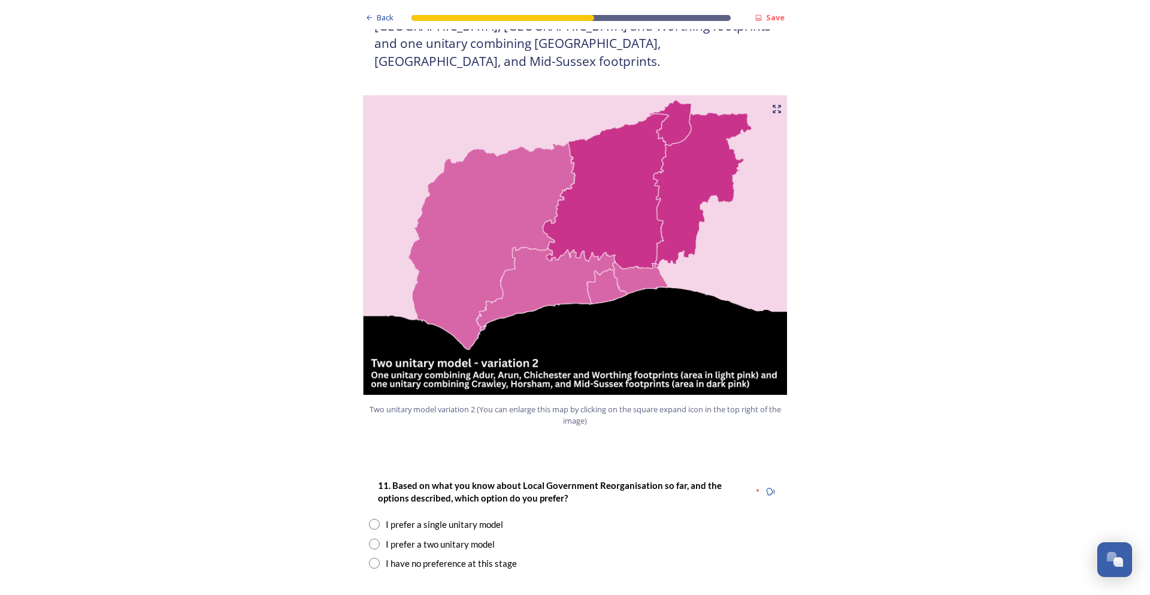
click at [369, 538] on input "radio" at bounding box center [374, 543] width 11 height 11
radio input "true"
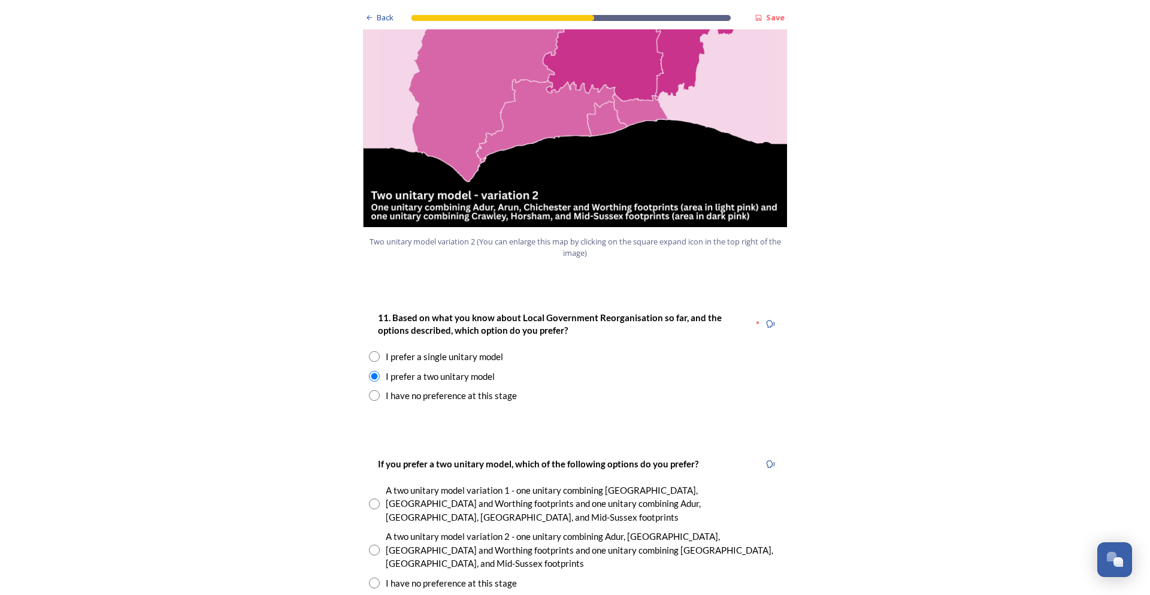
scroll to position [1437, 0]
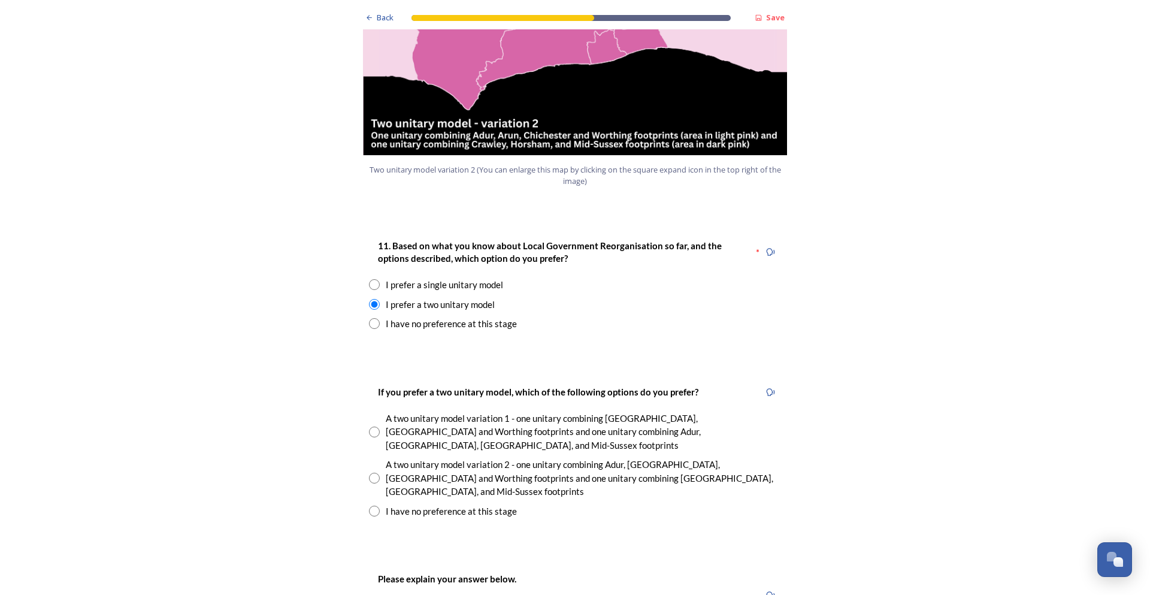
click at [369, 472] on input "radio" at bounding box center [374, 477] width 11 height 11
radio input "true"
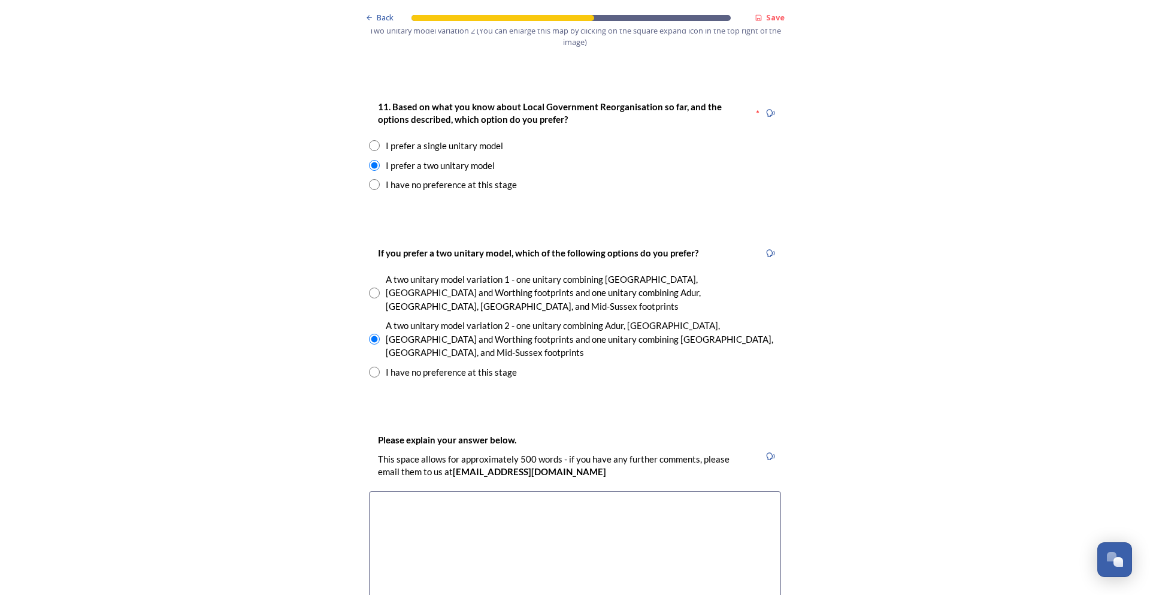
scroll to position [1617, 0]
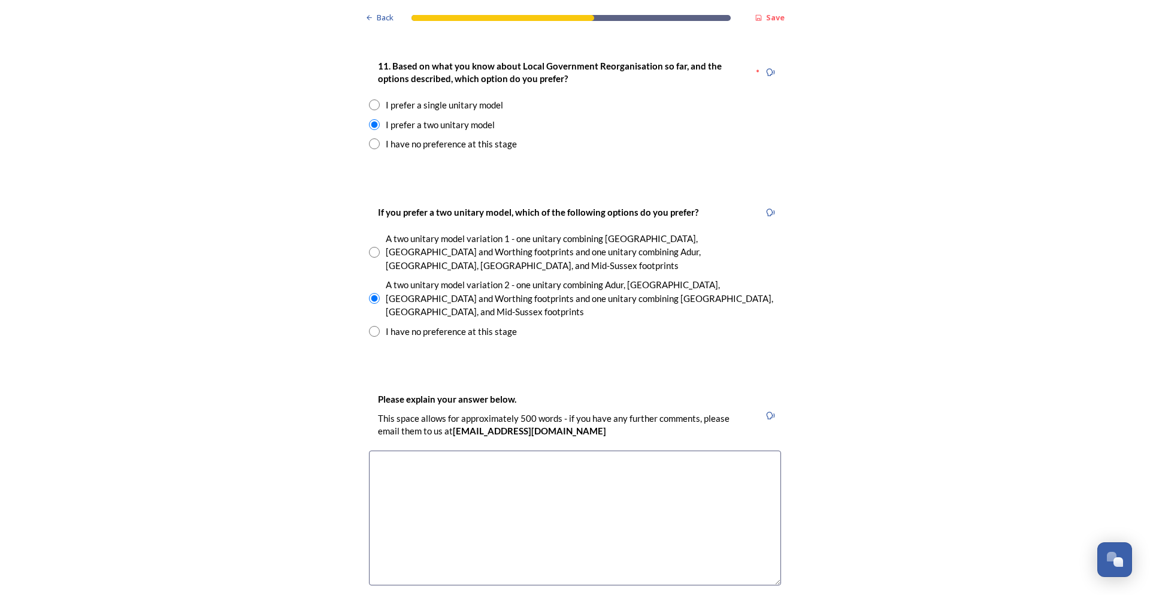
click at [501, 450] on textarea at bounding box center [575, 517] width 412 height 135
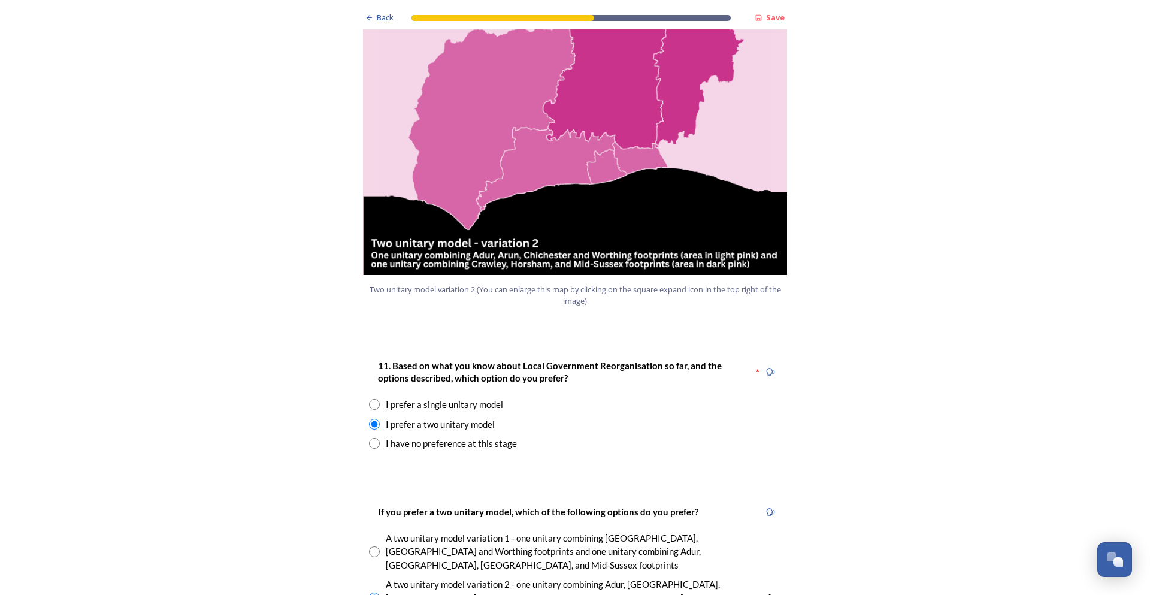
scroll to position [1557, 0]
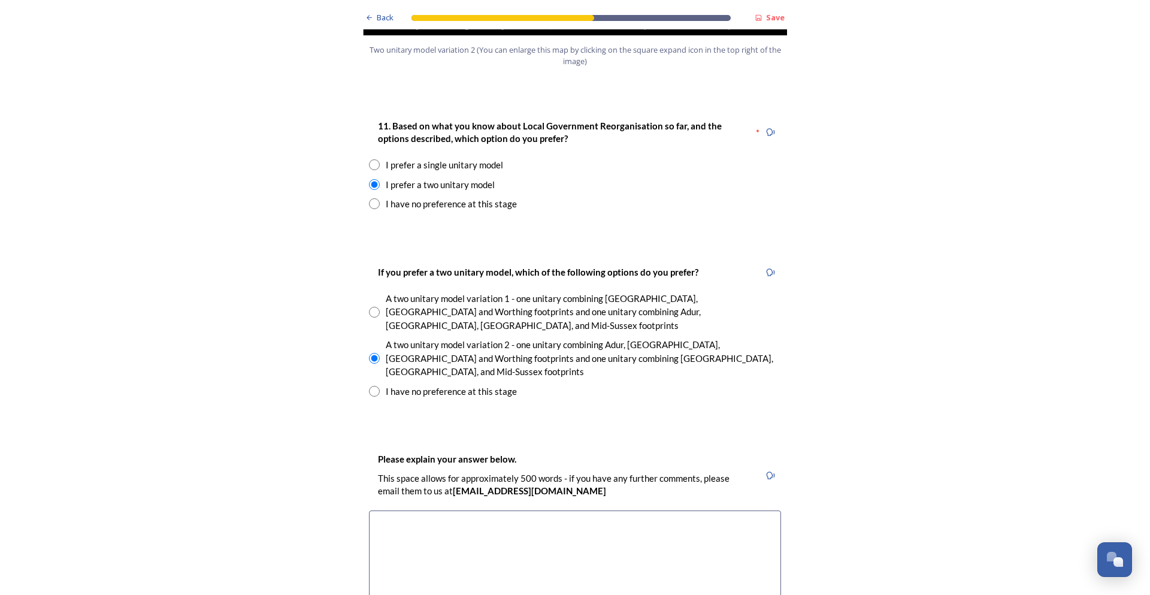
type textarea "T"
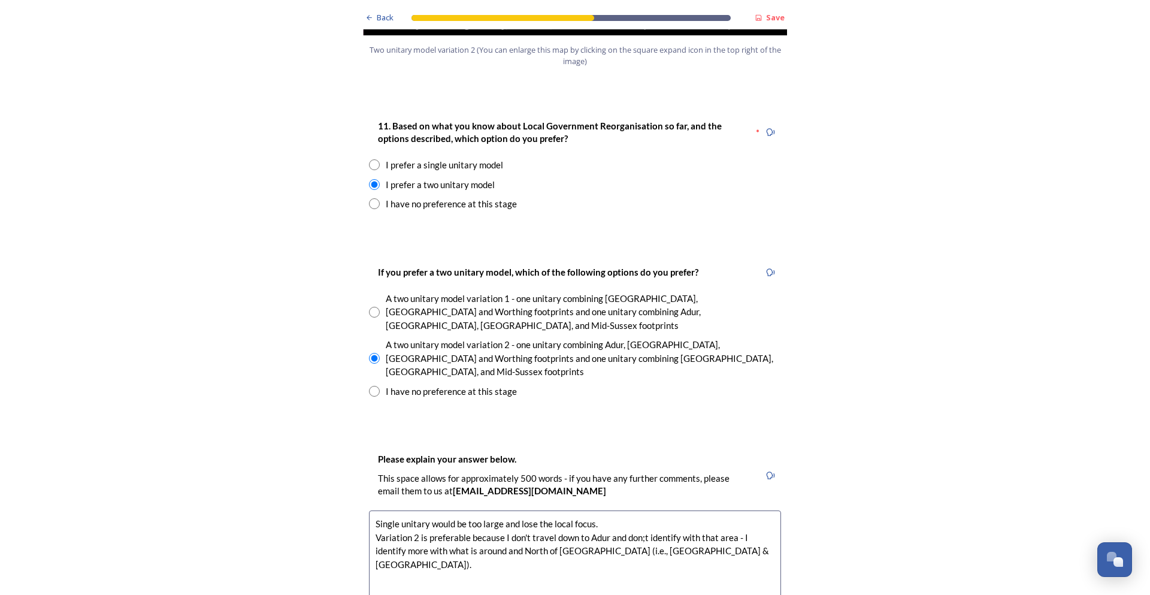
click at [372, 510] on textarea "Single unitary would be too large and lose the local focus. Variation 2 is pref…" at bounding box center [575, 577] width 412 height 135
click at [642, 510] on textarea "A single unitary would be too large and lose the local focus. Variation 2 is pr…" at bounding box center [575, 577] width 412 height 135
click at [741, 510] on textarea "A single unitary would be too large and lose the local focus. Variation 2 is pr…" at bounding box center [575, 577] width 412 height 135
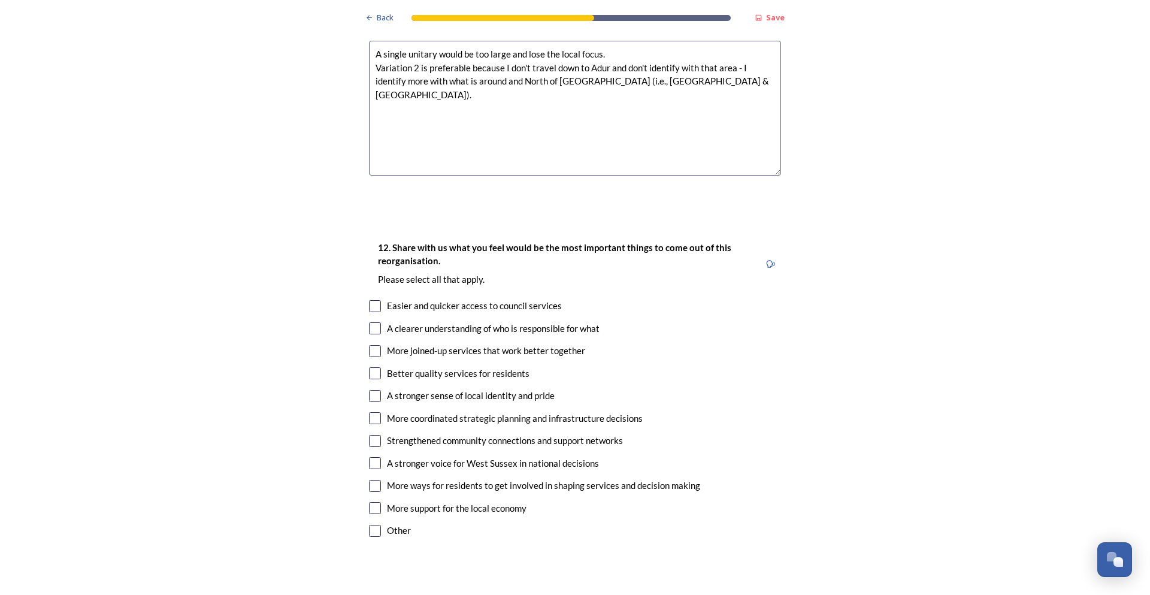
scroll to position [2036, 0]
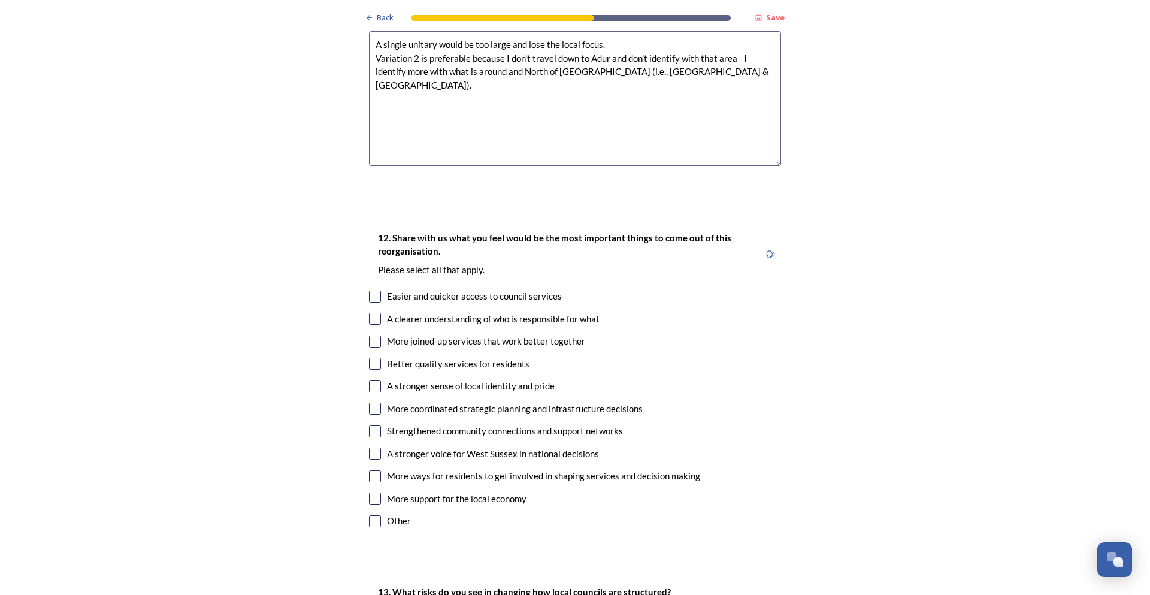
type textarea "A single unitary would be too large and lose the local focus. Variation 2 is pr…"
click at [369, 290] on input "checkbox" at bounding box center [375, 296] width 12 height 12
checkbox input "true"
click at [369, 335] on input "checkbox" at bounding box center [375, 341] width 12 height 12
checkbox input "true"
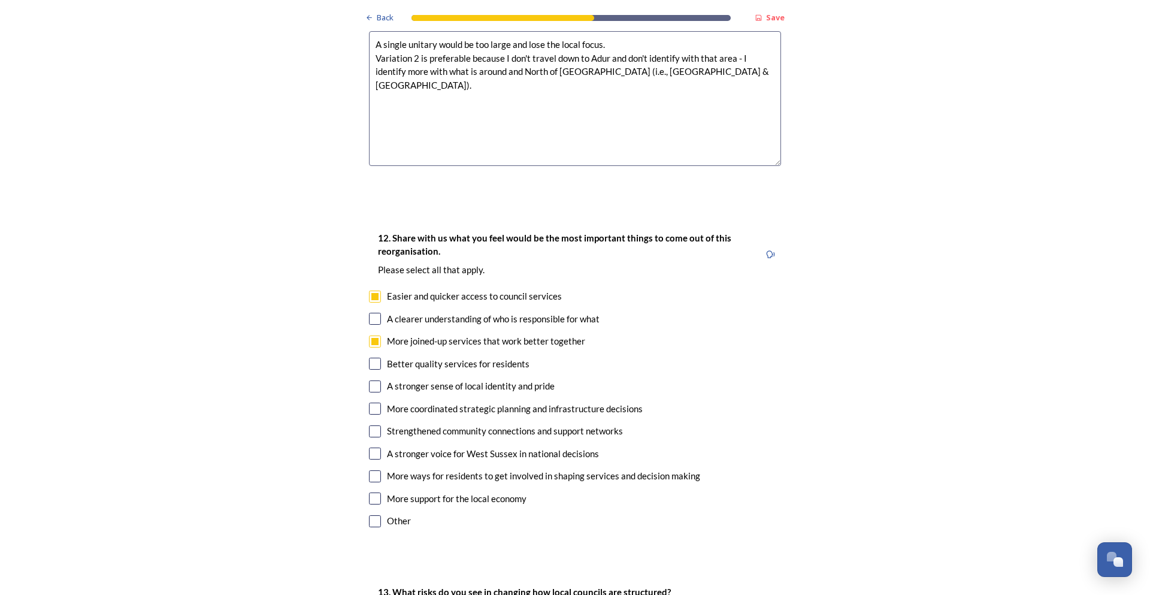
click at [371, 402] on input "checkbox" at bounding box center [375, 408] width 12 height 12
checkbox input "true"
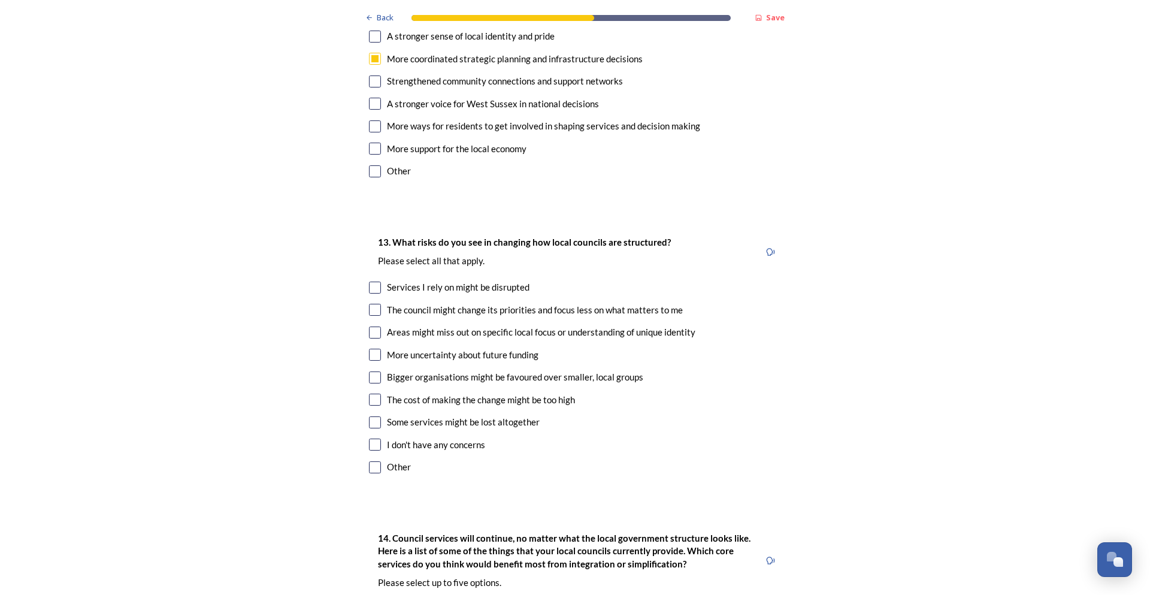
scroll to position [2395, 0]
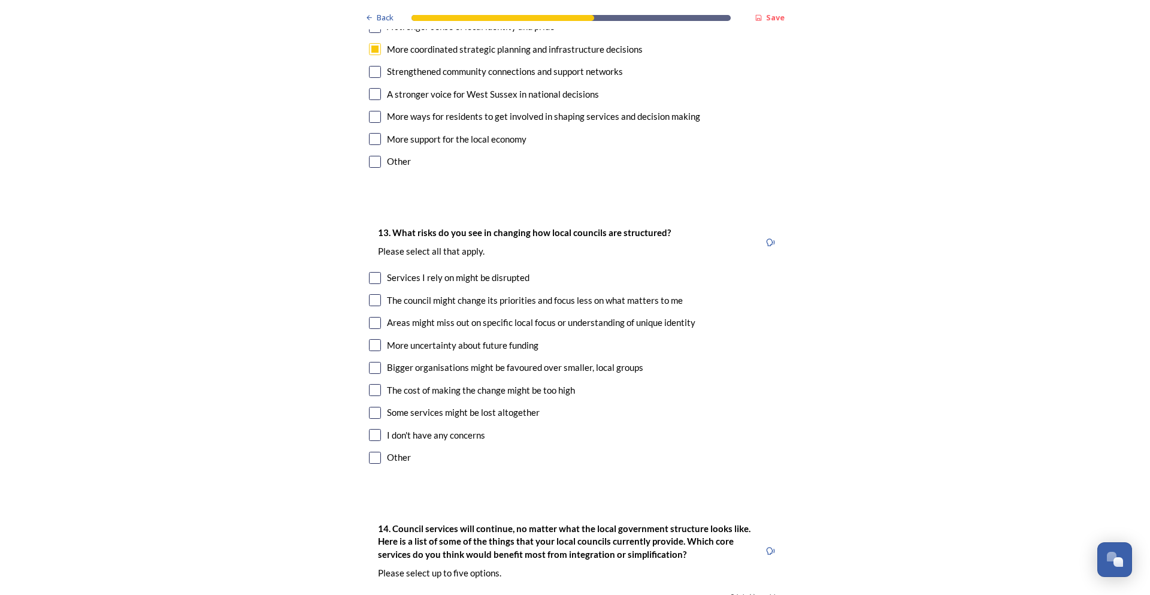
click at [369, 317] on input "checkbox" at bounding box center [375, 323] width 12 height 12
checkbox input "true"
click at [375, 362] on input "checkbox" at bounding box center [375, 368] width 12 height 12
checkbox input "true"
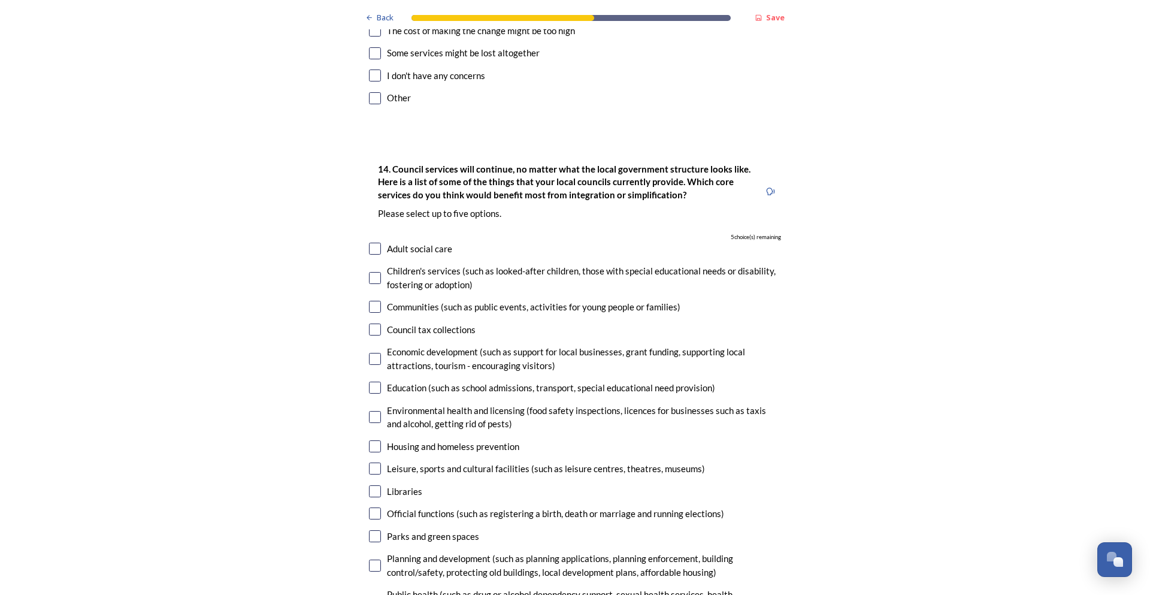
scroll to position [2814, 0]
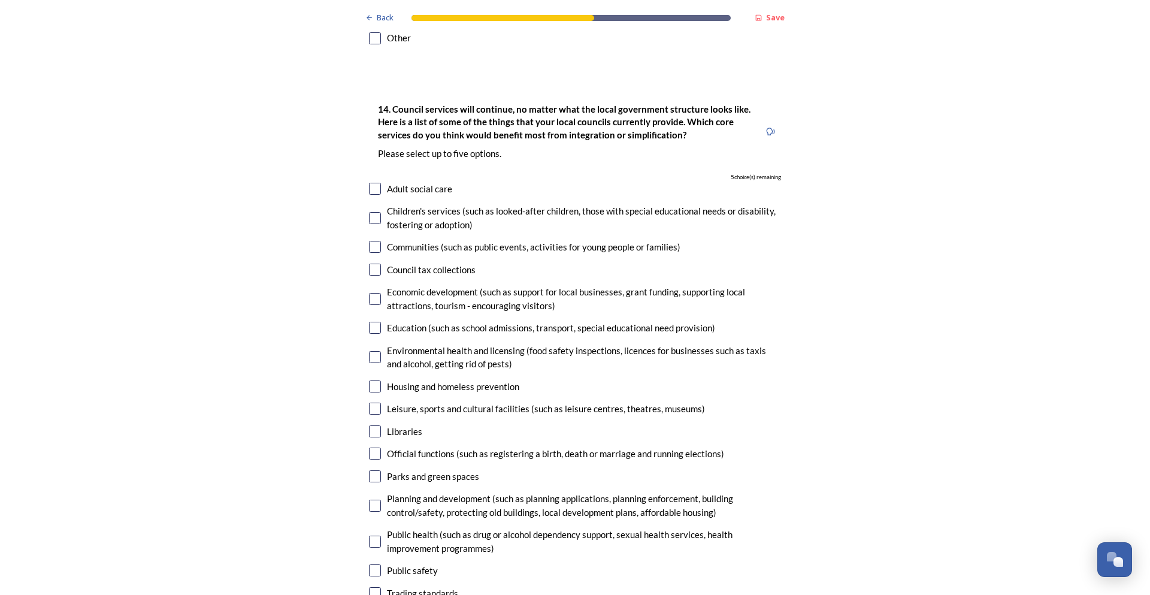
click at [374, 380] on input "checkbox" at bounding box center [375, 386] width 12 height 12
checkbox input "true"
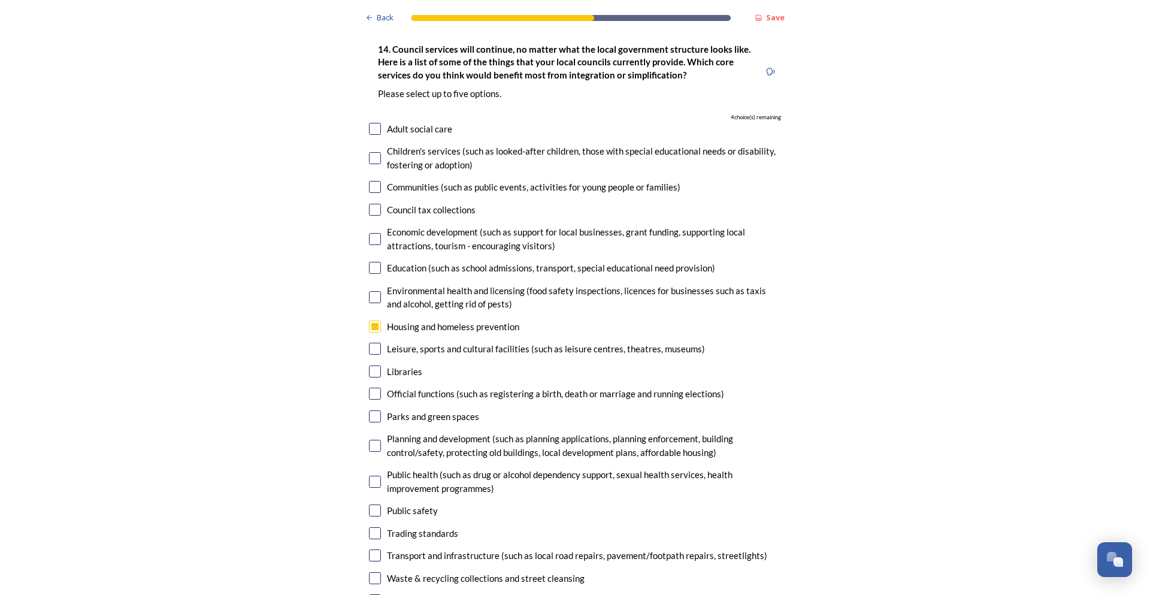
click at [371, 475] on input "checkbox" at bounding box center [375, 481] width 12 height 12
checkbox input "true"
click at [376, 549] on input "checkbox" at bounding box center [375, 555] width 12 height 12
checkbox input "true"
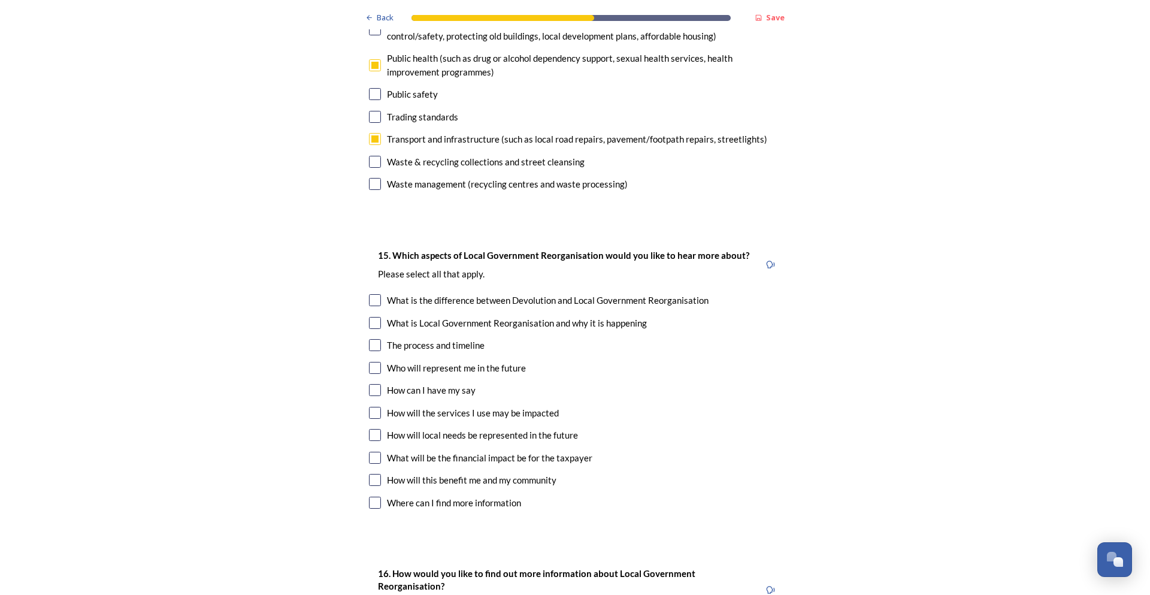
scroll to position [3294, 0]
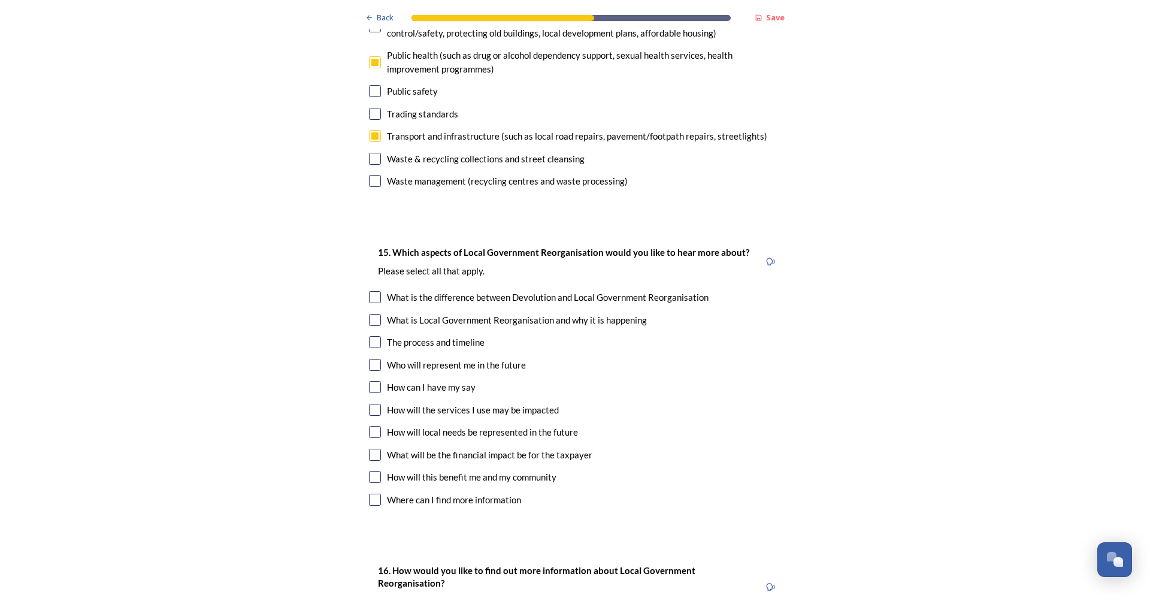
click at [369, 449] on input "checkbox" at bounding box center [375, 455] width 12 height 12
checkbox input "true"
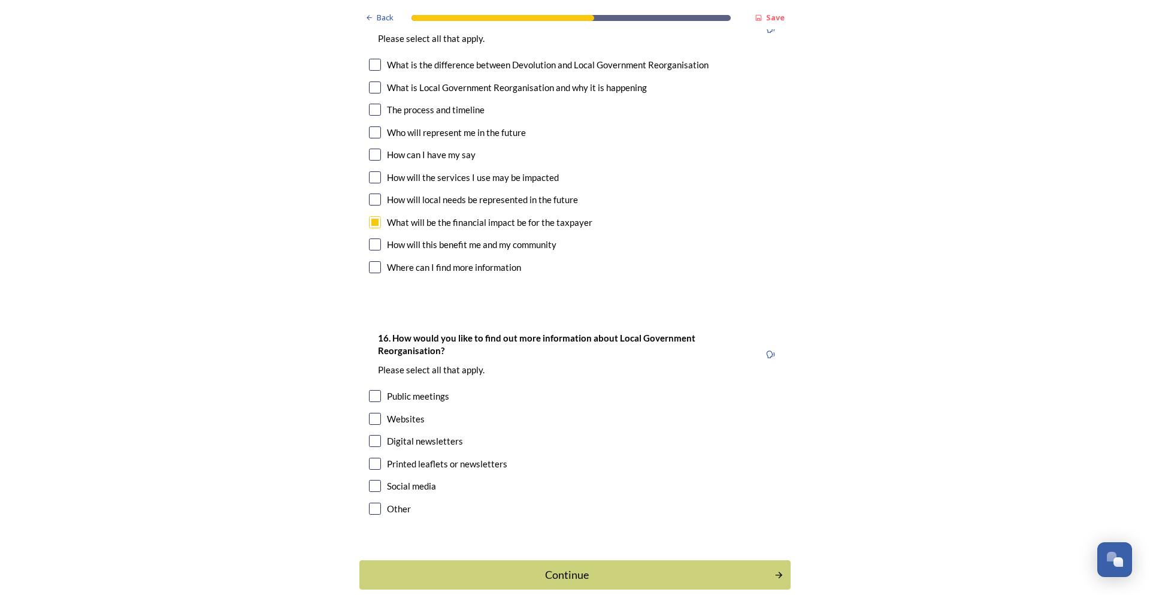
scroll to position [3528, 0]
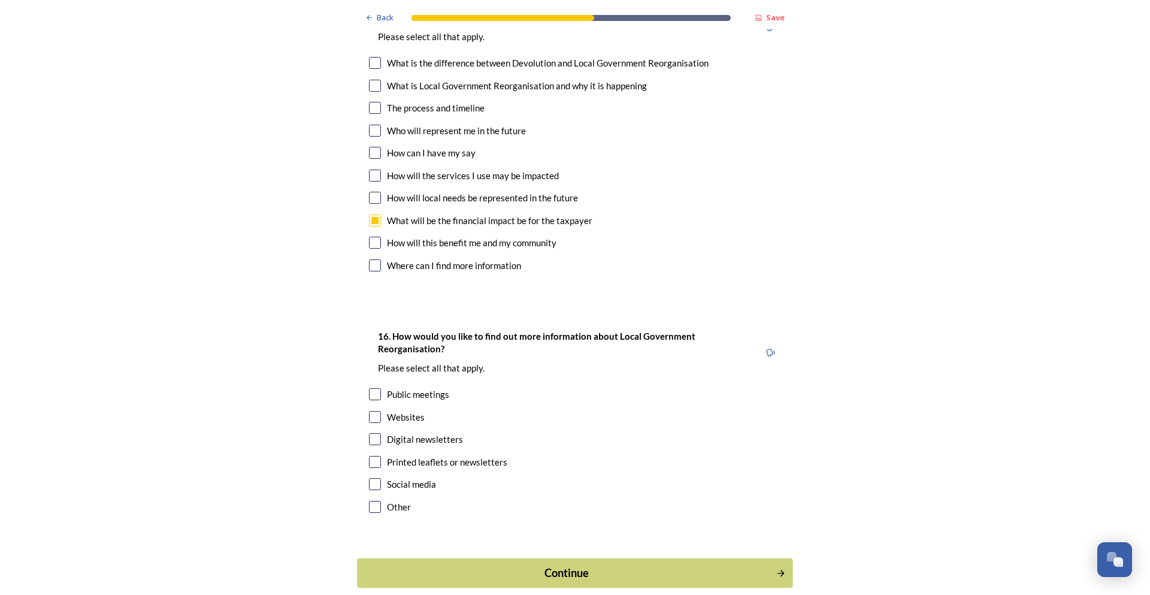
click at [572, 565] on div "Continue" at bounding box center [566, 573] width 405 height 16
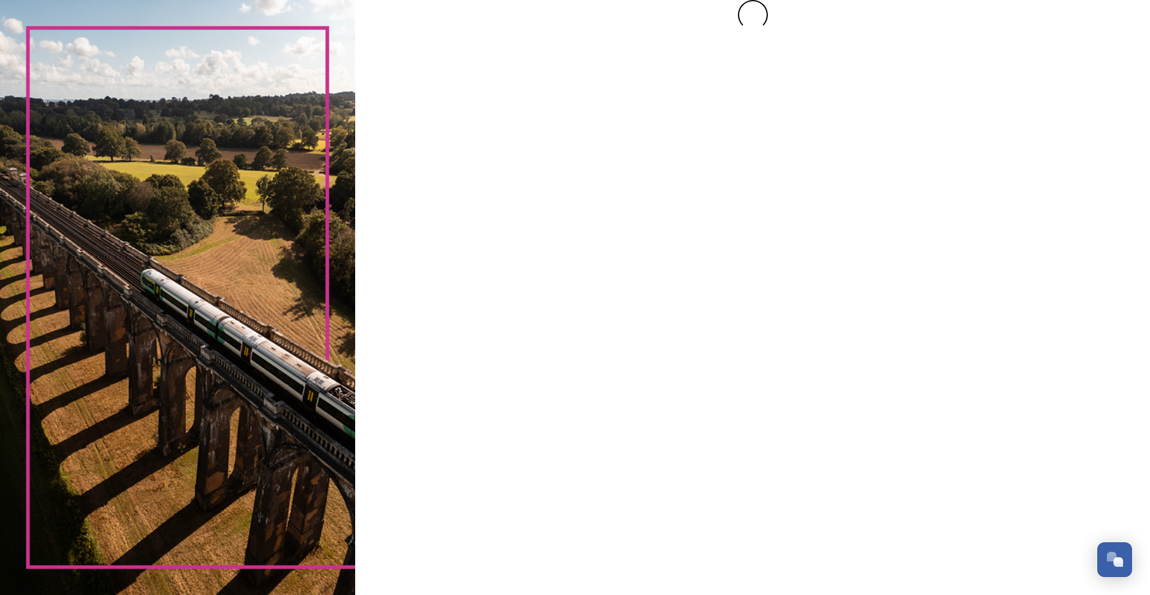
scroll to position [0, 0]
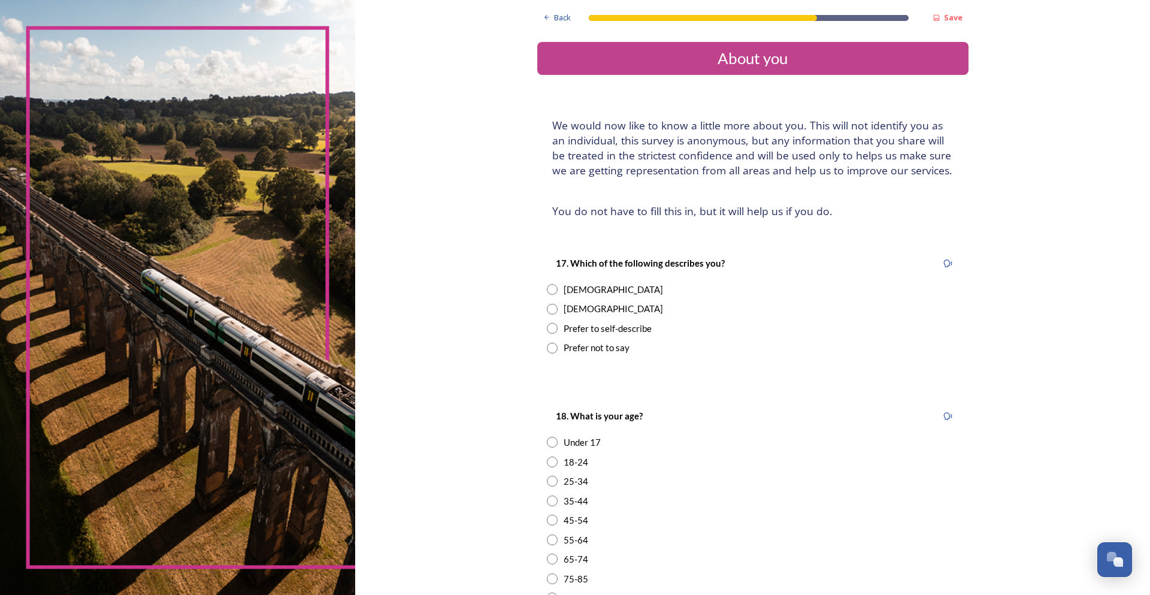
click at [548, 290] on input "radio" at bounding box center [552, 289] width 11 height 11
radio input "true"
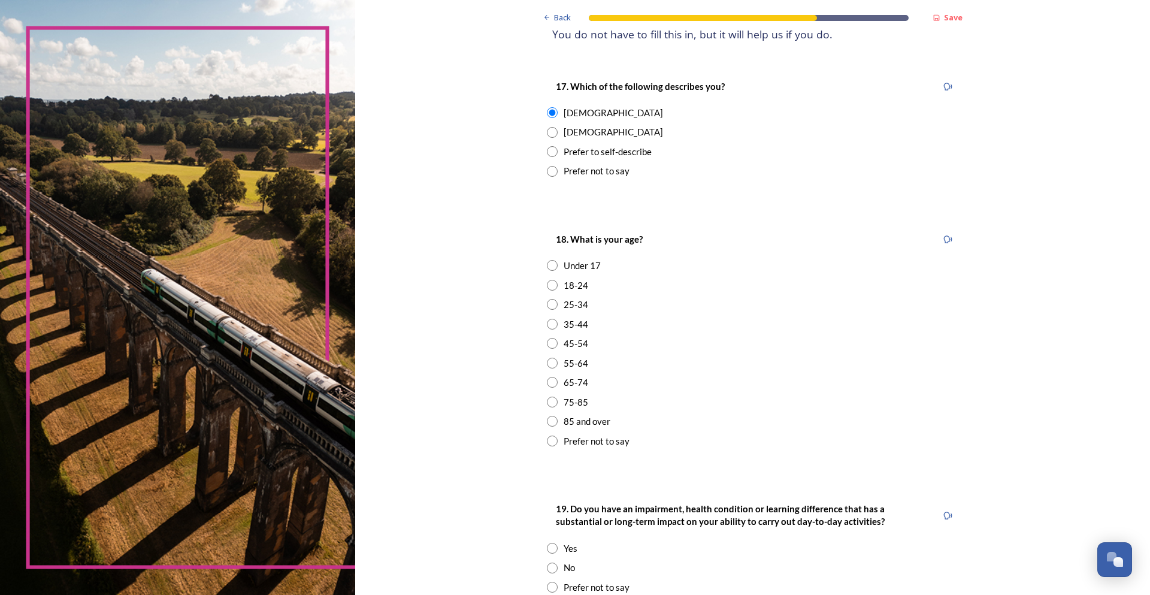
scroll to position [180, 0]
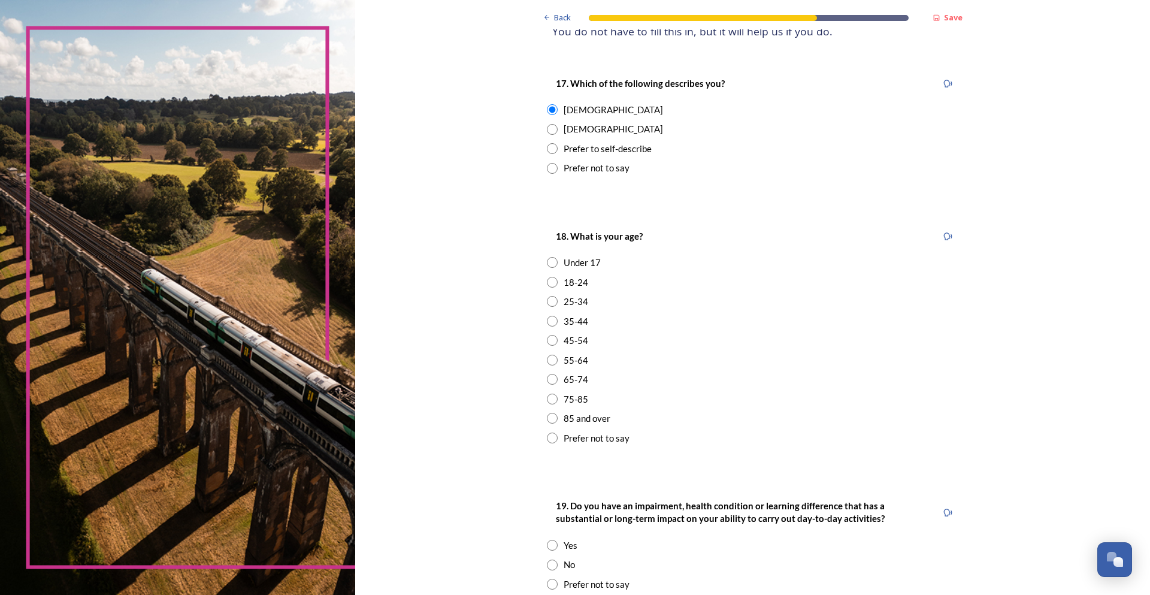
click at [550, 280] on input "radio" at bounding box center [552, 282] width 11 height 11
radio input "true"
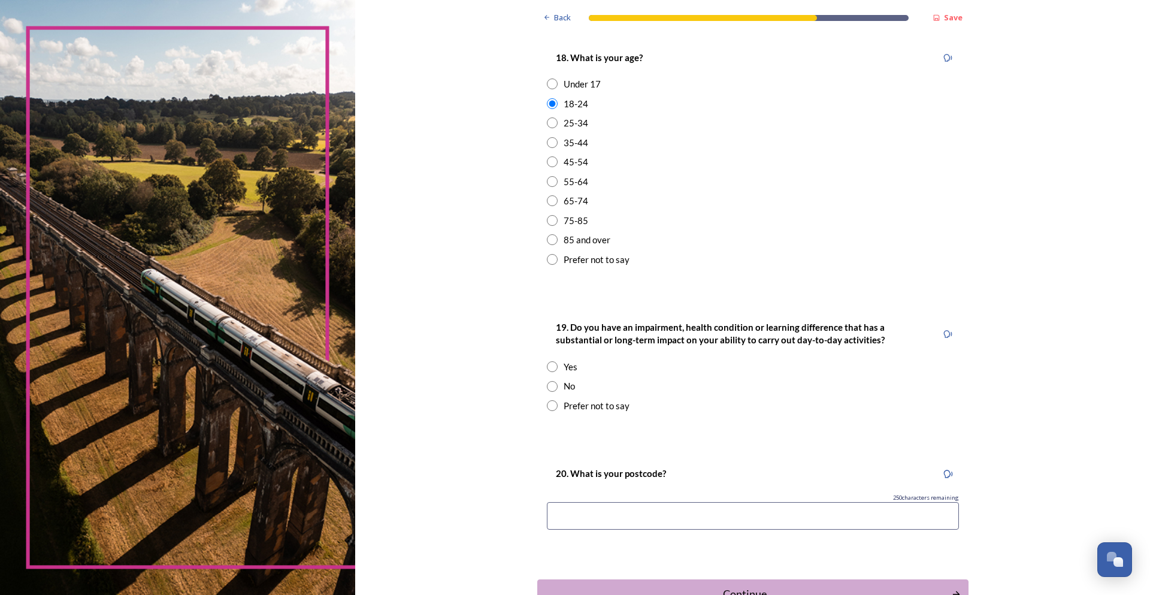
scroll to position [419, 0]
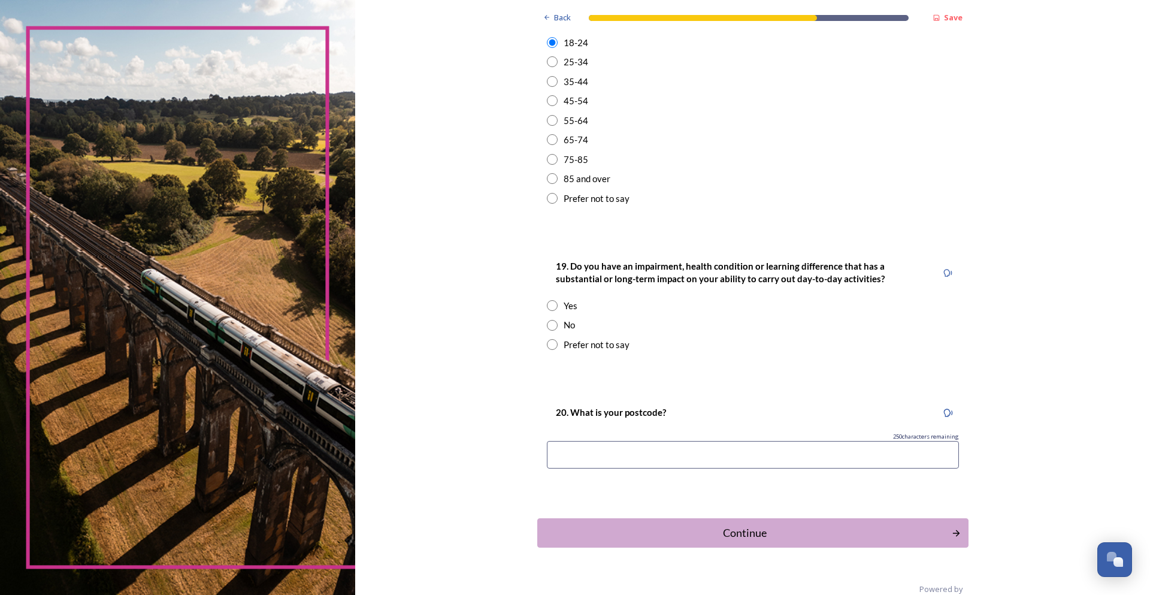
click at [547, 326] on input "radio" at bounding box center [552, 325] width 11 height 11
radio input "true"
click at [580, 459] on input at bounding box center [753, 455] width 412 height 28
type input "RH12 1NJ"
click at [741, 532] on div "Continue" at bounding box center [743, 533] width 405 height 16
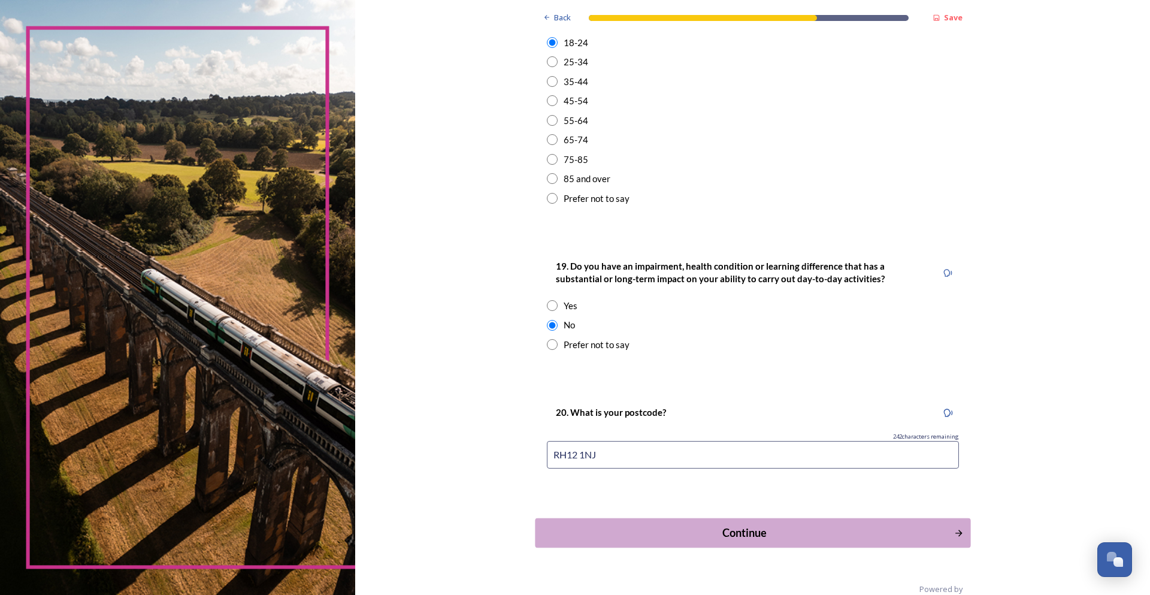
scroll to position [0, 0]
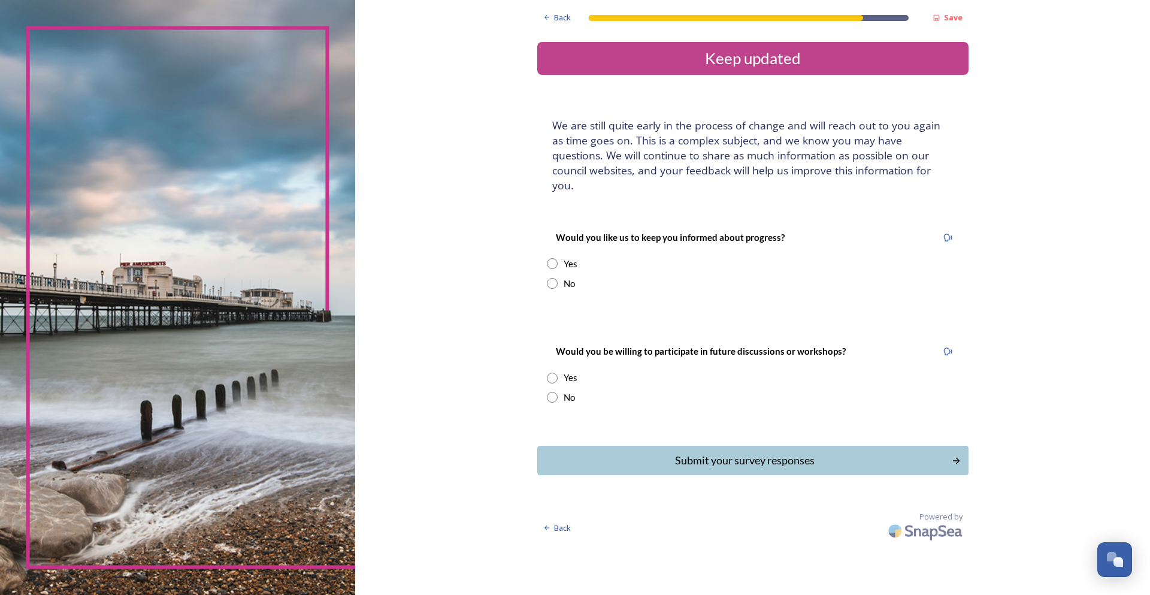
click at [552, 258] on input "radio" at bounding box center [552, 263] width 11 height 11
radio input "true"
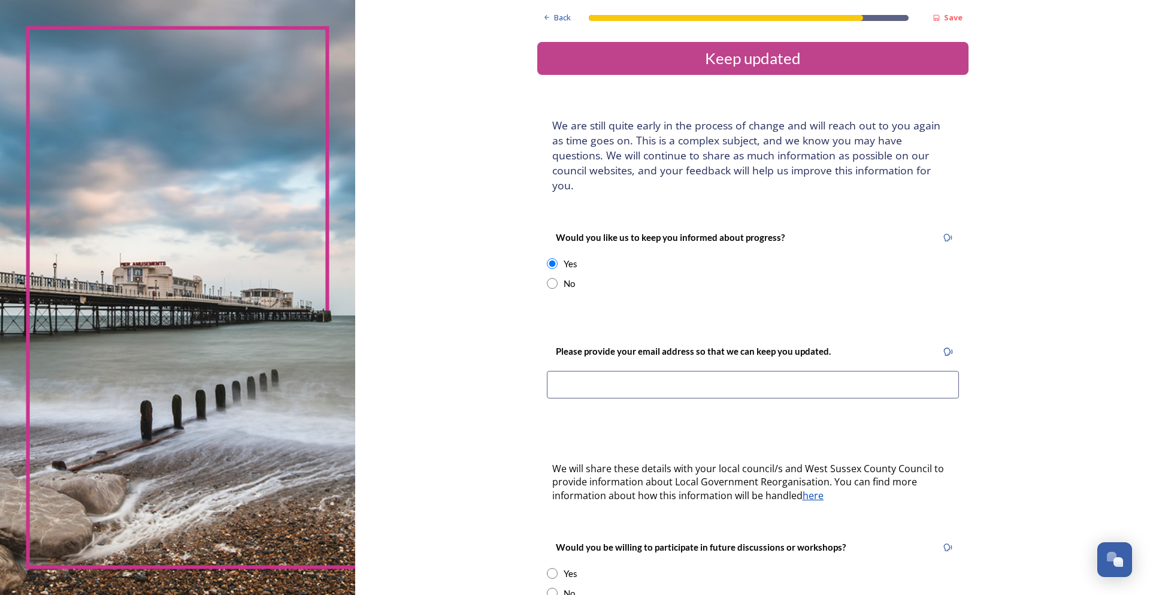
click at [570, 373] on input at bounding box center [753, 385] width 412 height 28
type input "alice.hazell@horsham.gov.uk"
click at [516, 397] on div "Back Save Keep updated We are still quite early in the process of change and wi…" at bounding box center [752, 370] width 795 height 740
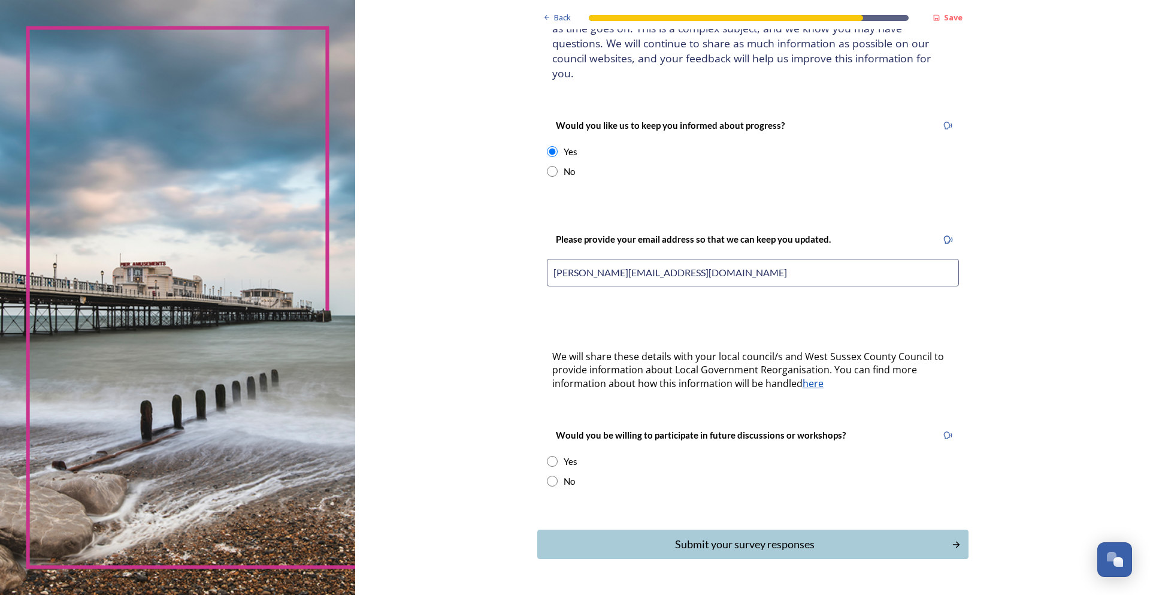
scroll to position [120, 0]
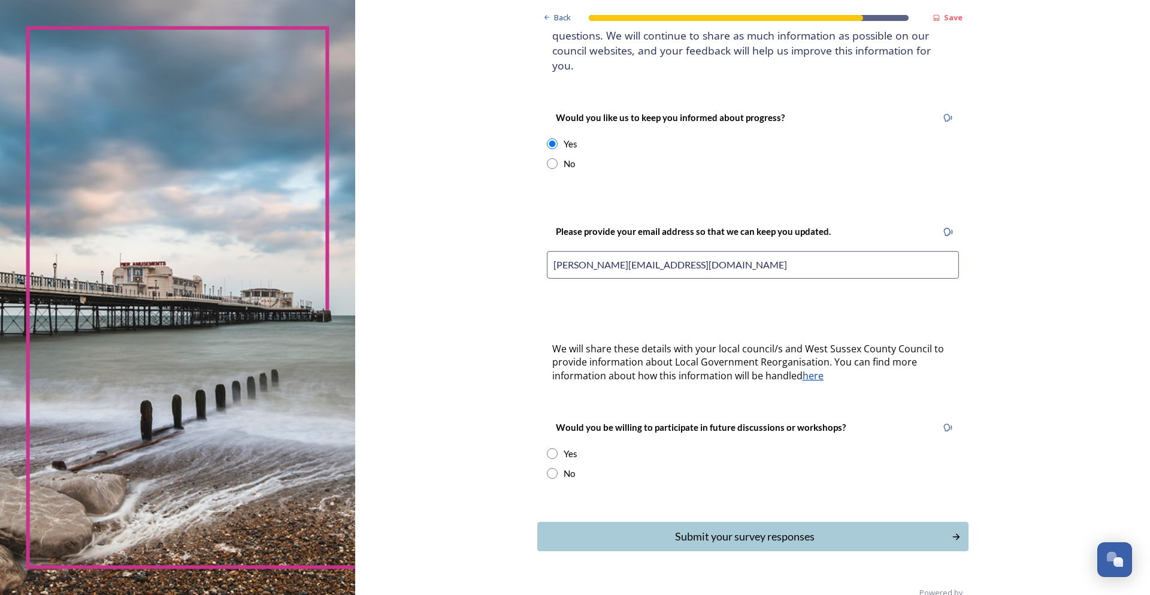
click at [547, 468] on input "radio" at bounding box center [552, 473] width 11 height 11
radio input "true"
click at [547, 448] on input "radio" at bounding box center [552, 453] width 11 height 11
radio input "true"
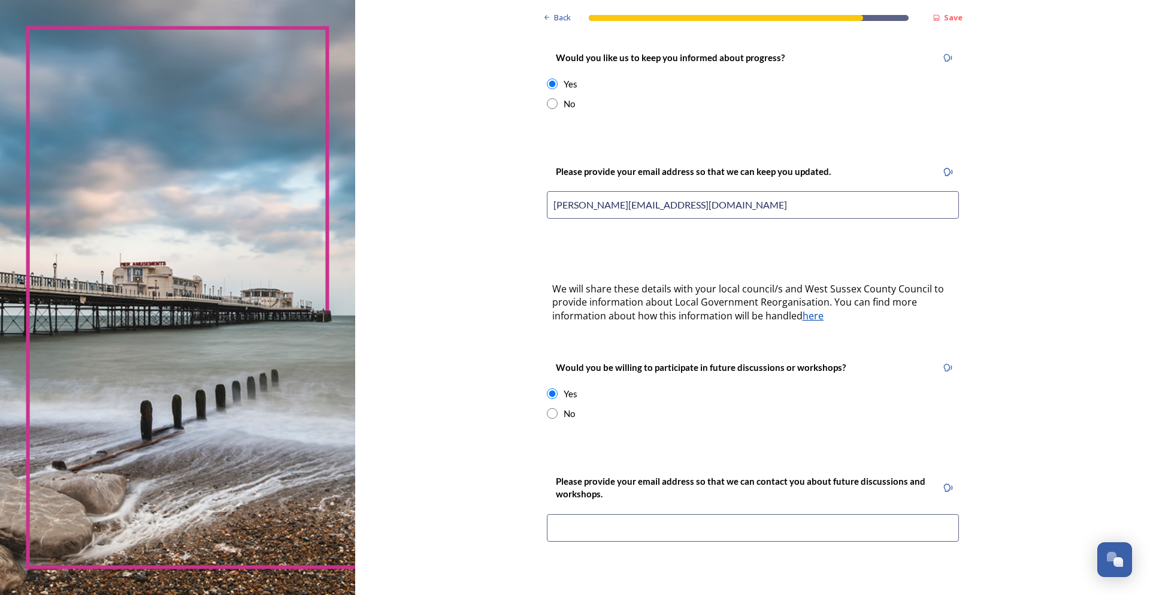
scroll to position [299, 0]
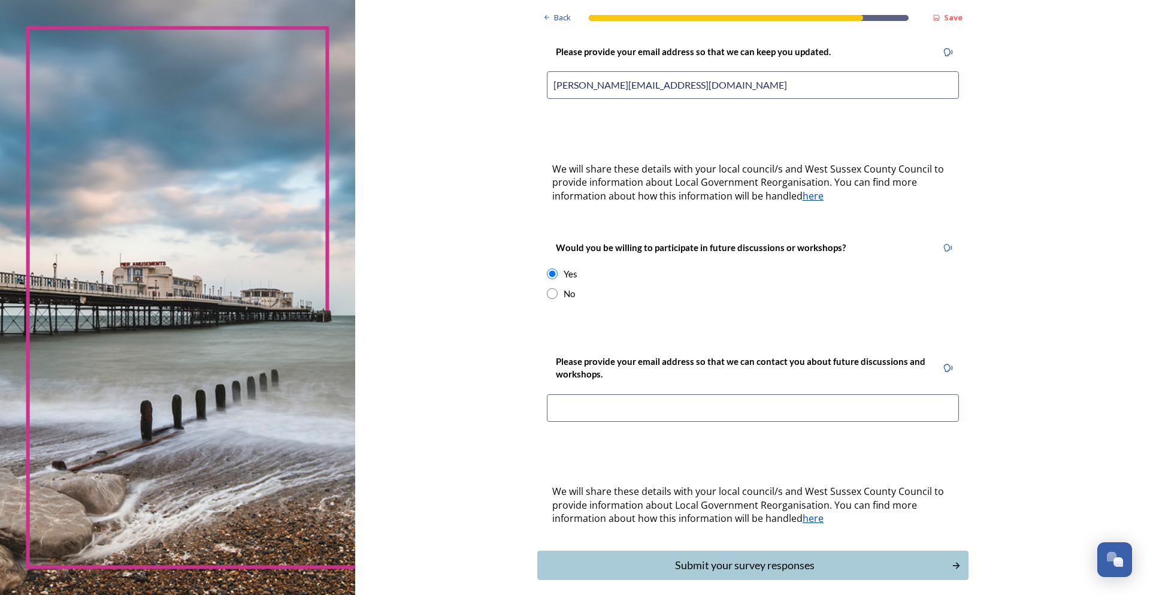
click at [572, 394] on input at bounding box center [753, 408] width 412 height 28
type input "a"
click at [549, 288] on input "radio" at bounding box center [552, 293] width 11 height 11
radio input "true"
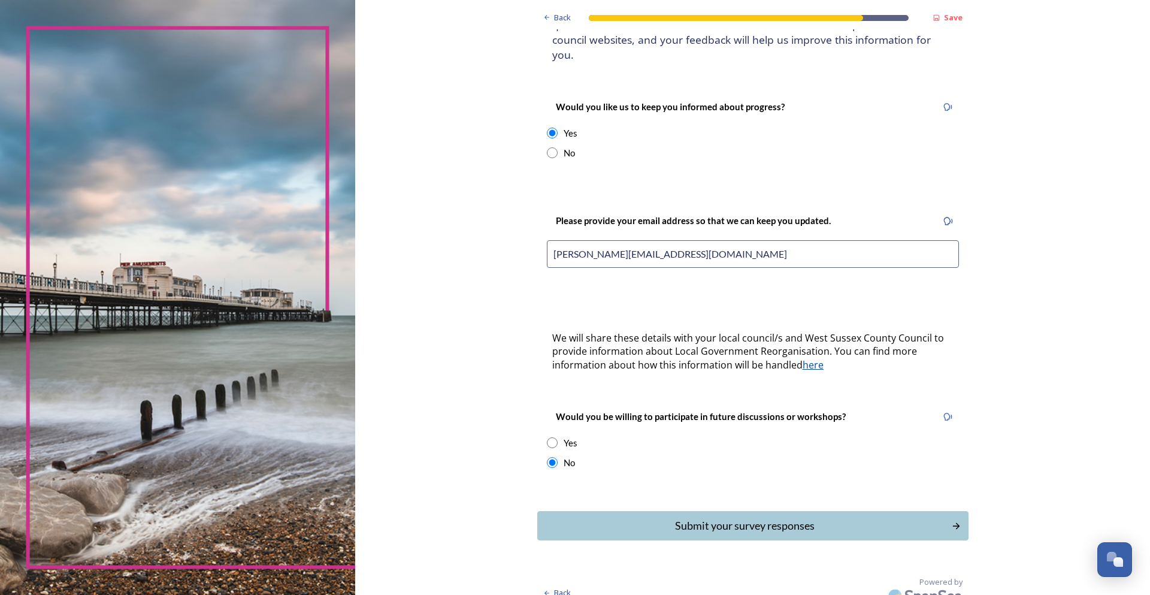
click at [547, 437] on input "radio" at bounding box center [552, 442] width 11 height 11
radio input "true"
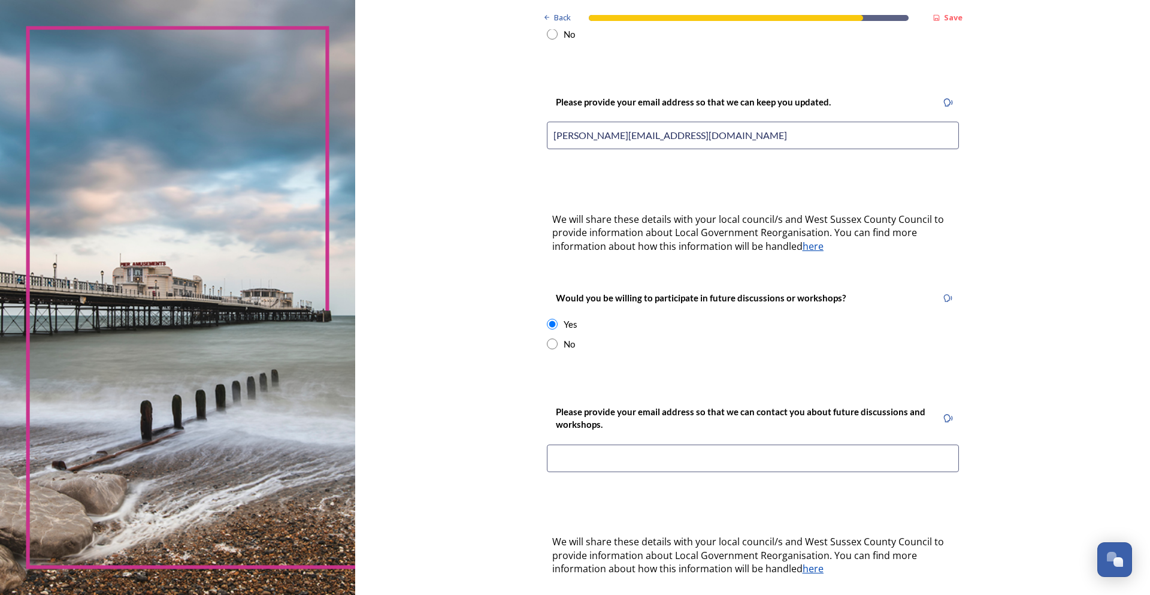
scroll to position [250, 0]
click at [562, 443] on input at bounding box center [753, 457] width 412 height 28
type input "alice.hazell@horsham.gov.uk"
click at [497, 446] on div "Back Save Keep updated We are still quite early in the process of change and wi…" at bounding box center [752, 224] width 795 height 949
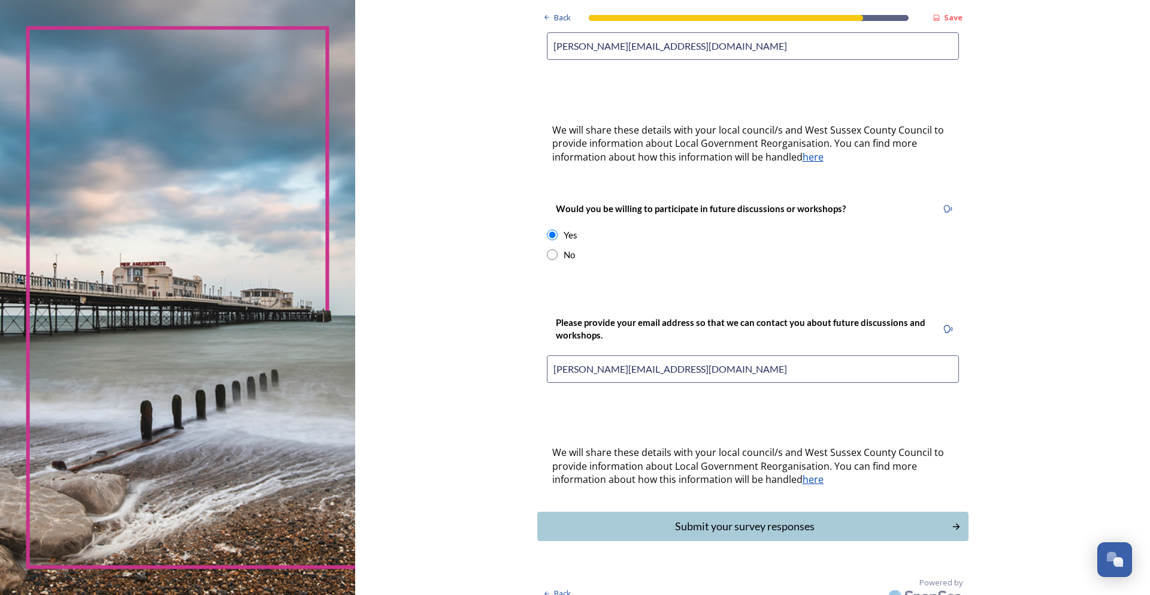
scroll to position [339, 0]
click at [754, 517] on div "Submit your survey responses" at bounding box center [743, 525] width 405 height 16
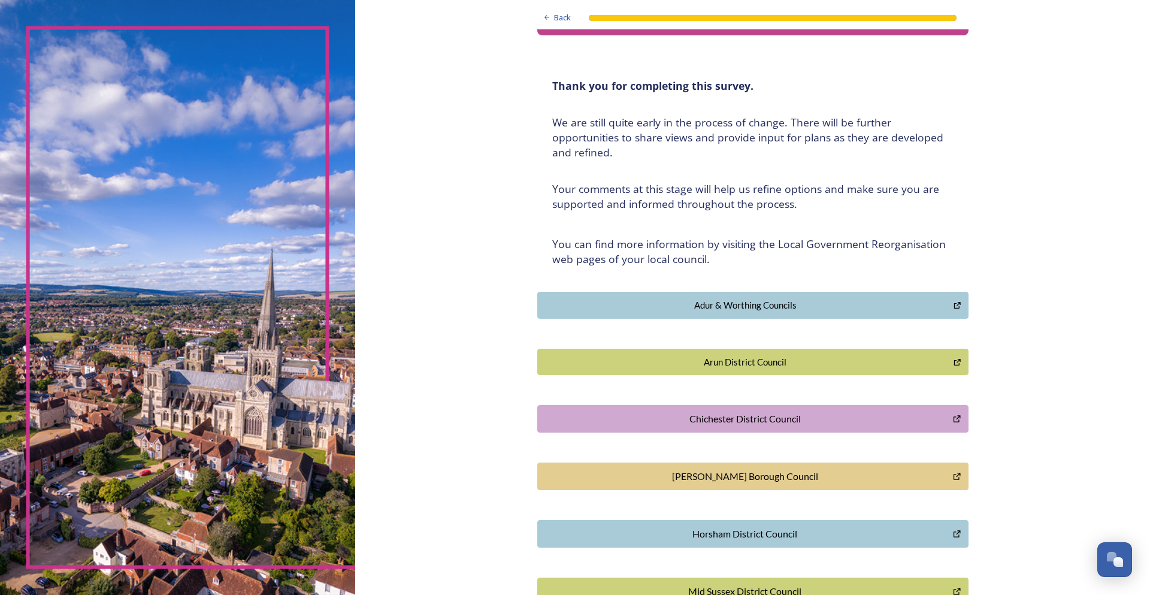
scroll to position [0, 0]
